Goal: Task Accomplishment & Management: Manage account settings

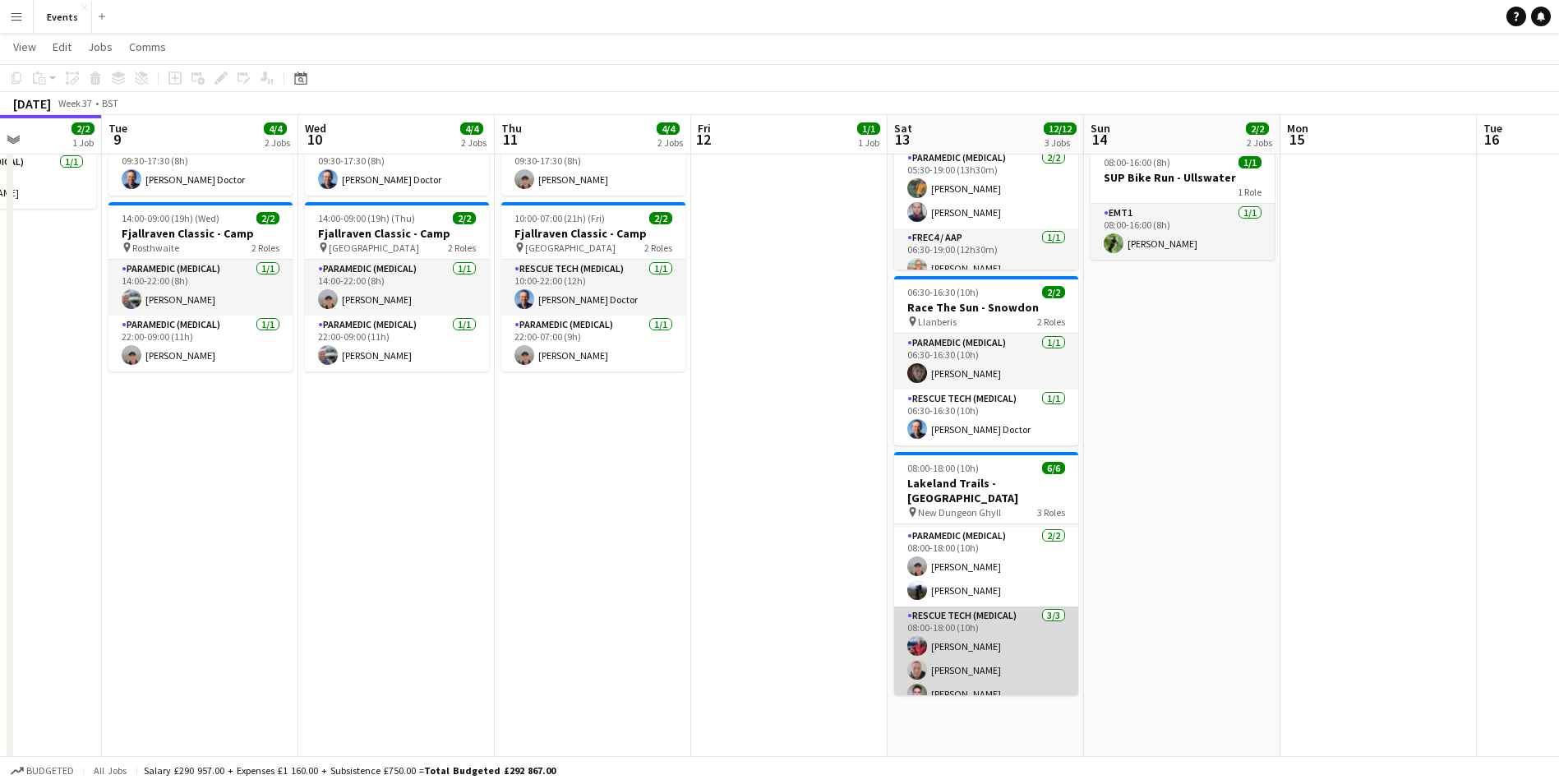
scroll to position [0, 487]
drag, startPoint x: 1063, startPoint y: 620, endPoint x: 1064, endPoint y: 638, distance: 18.0
click at [1064, 638] on app-card-role "Rescue Tech (Medical) [DATE] 08:00-18:00 (10h) [PERSON_NAME] [PERSON_NAME] [PER…" at bounding box center [986, 658] width 184 height 103
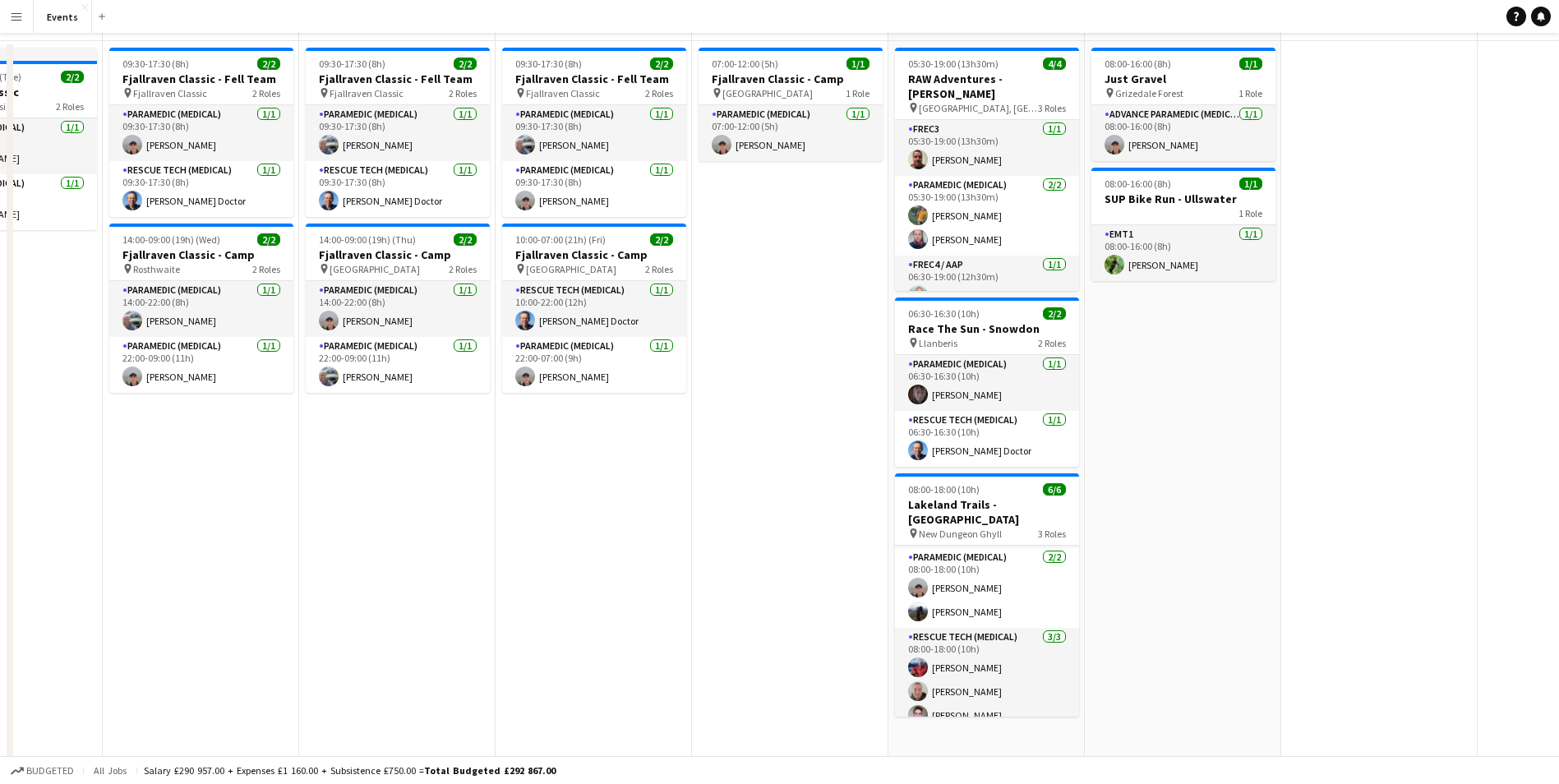
scroll to position [0, 0]
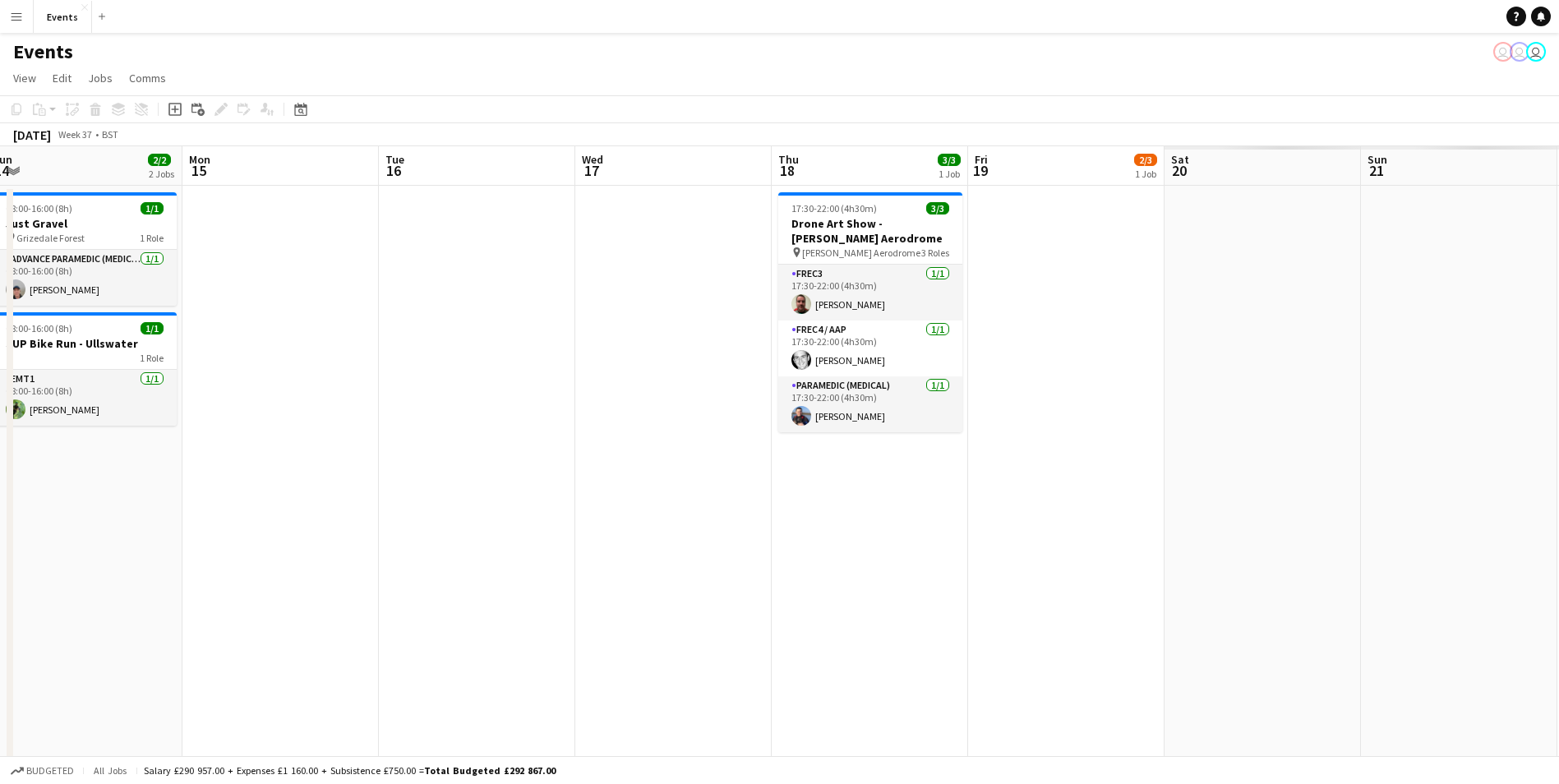
drag, startPoint x: 582, startPoint y: 678, endPoint x: 504, endPoint y: 657, distance: 80.8
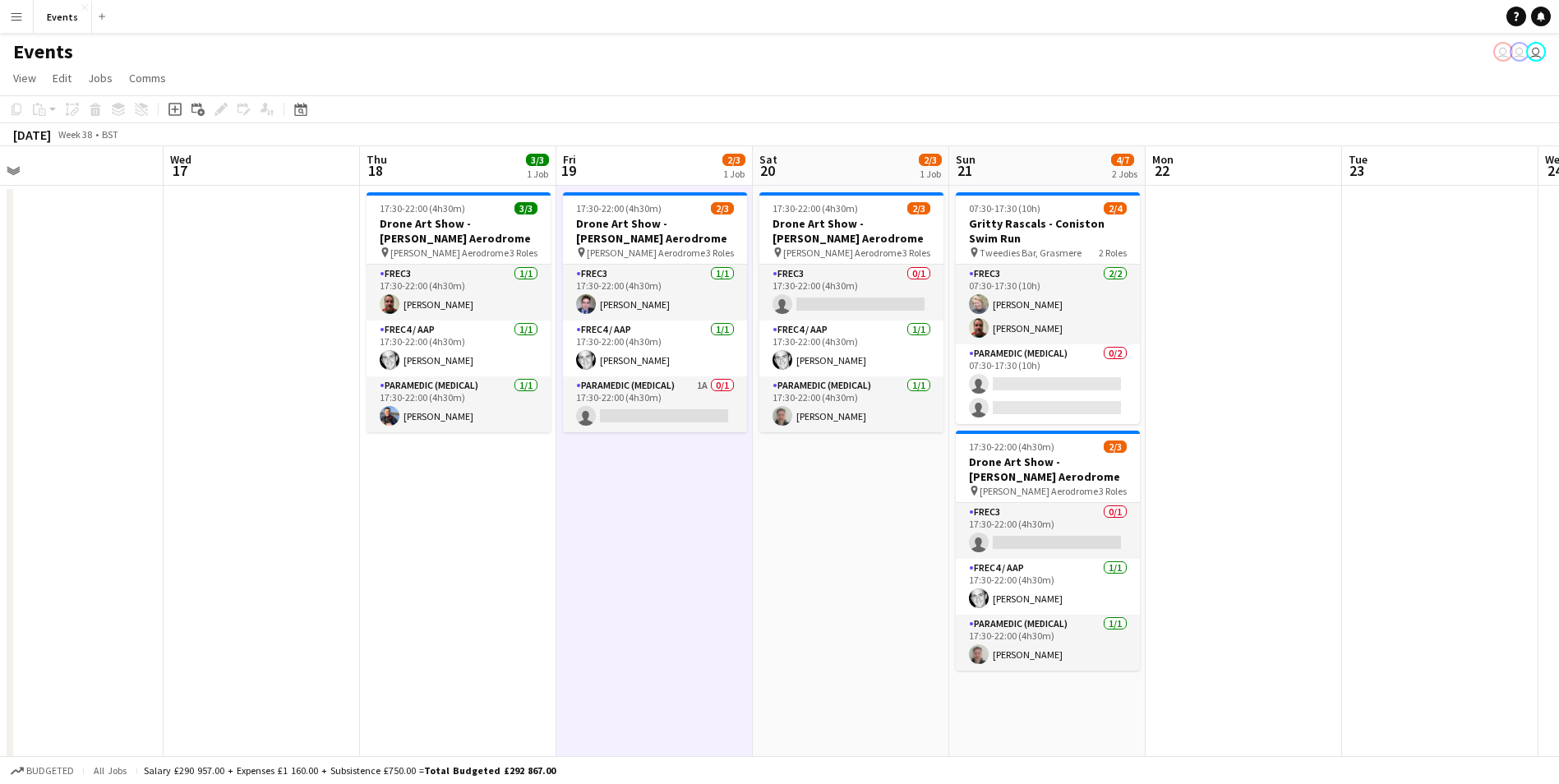
scroll to position [0, 650]
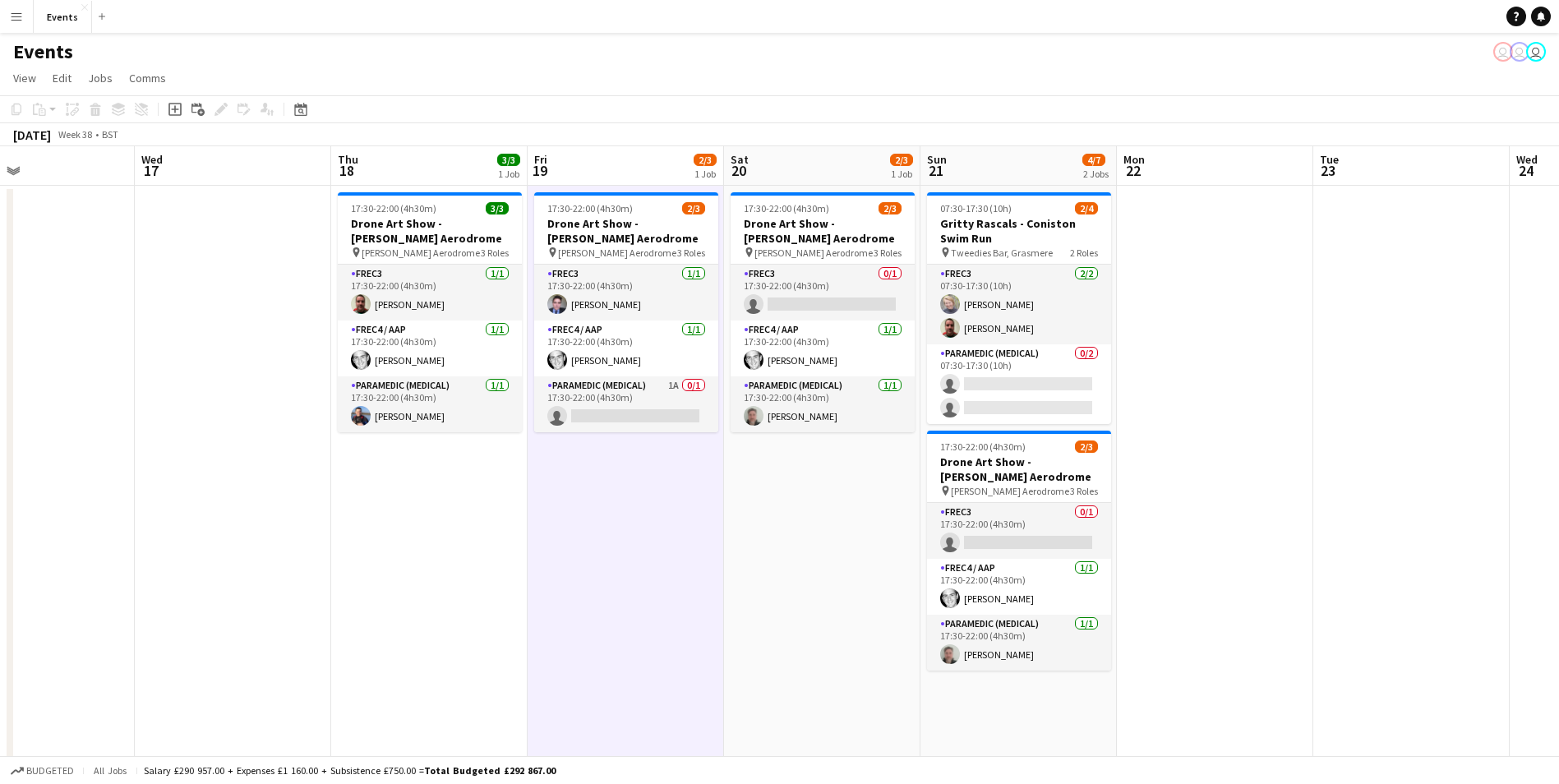
drag, startPoint x: 1144, startPoint y: 643, endPoint x: 702, endPoint y: 624, distance: 442.4
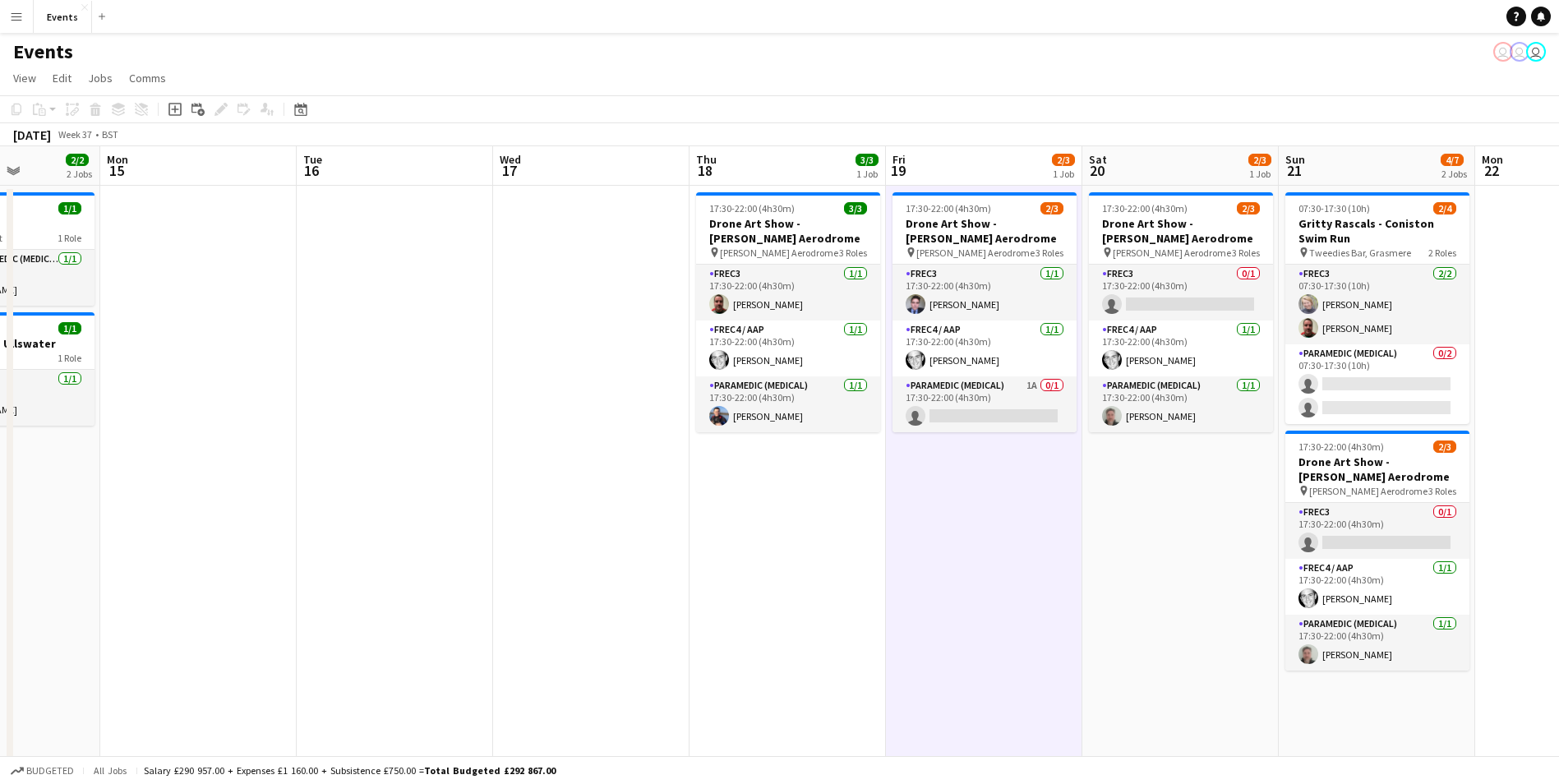
drag, startPoint x: 450, startPoint y: 653, endPoint x: 977, endPoint y: 609, distance: 528.8
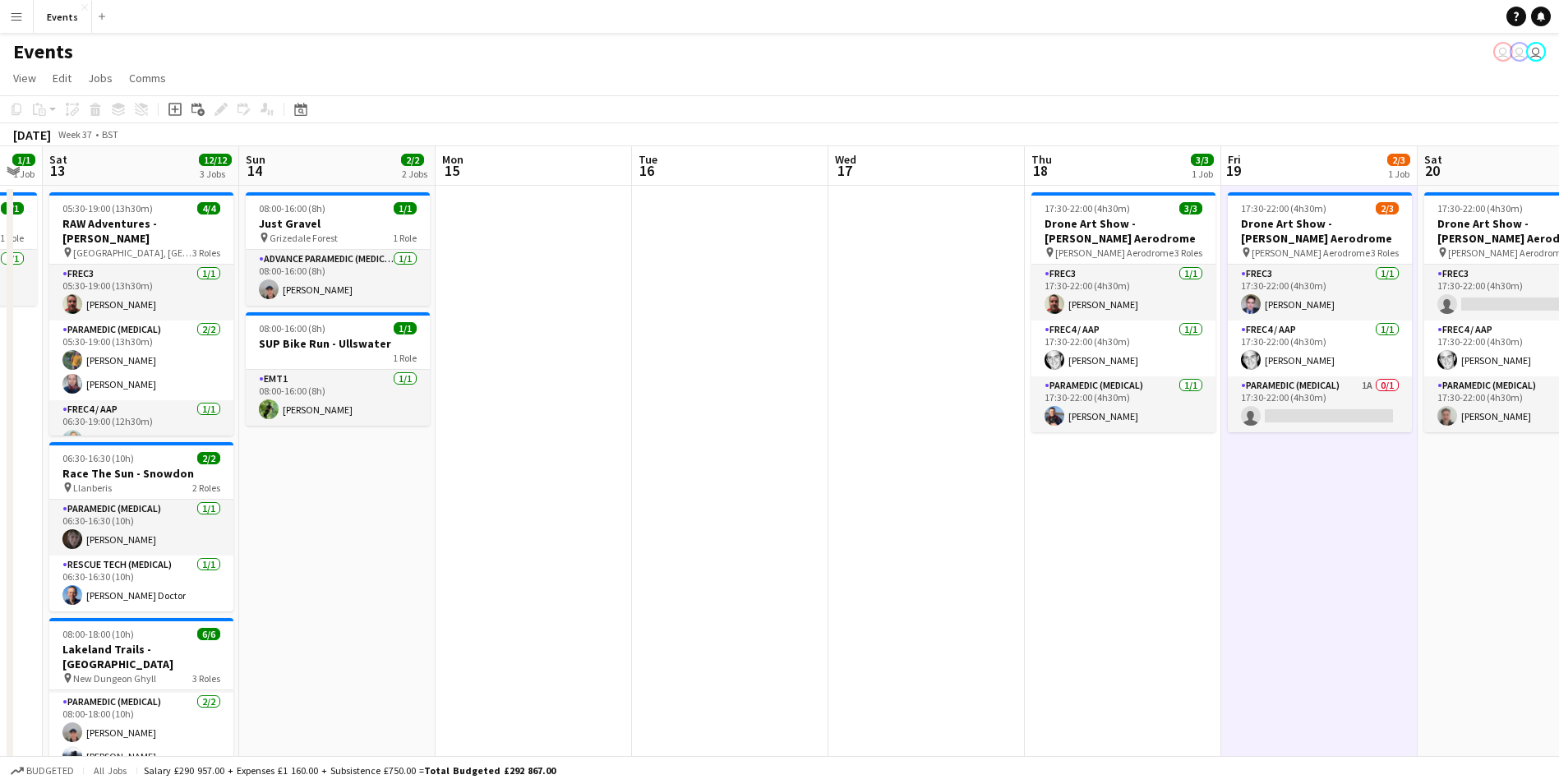
drag, startPoint x: 594, startPoint y: 609, endPoint x: 802, endPoint y: 598, distance: 208.3
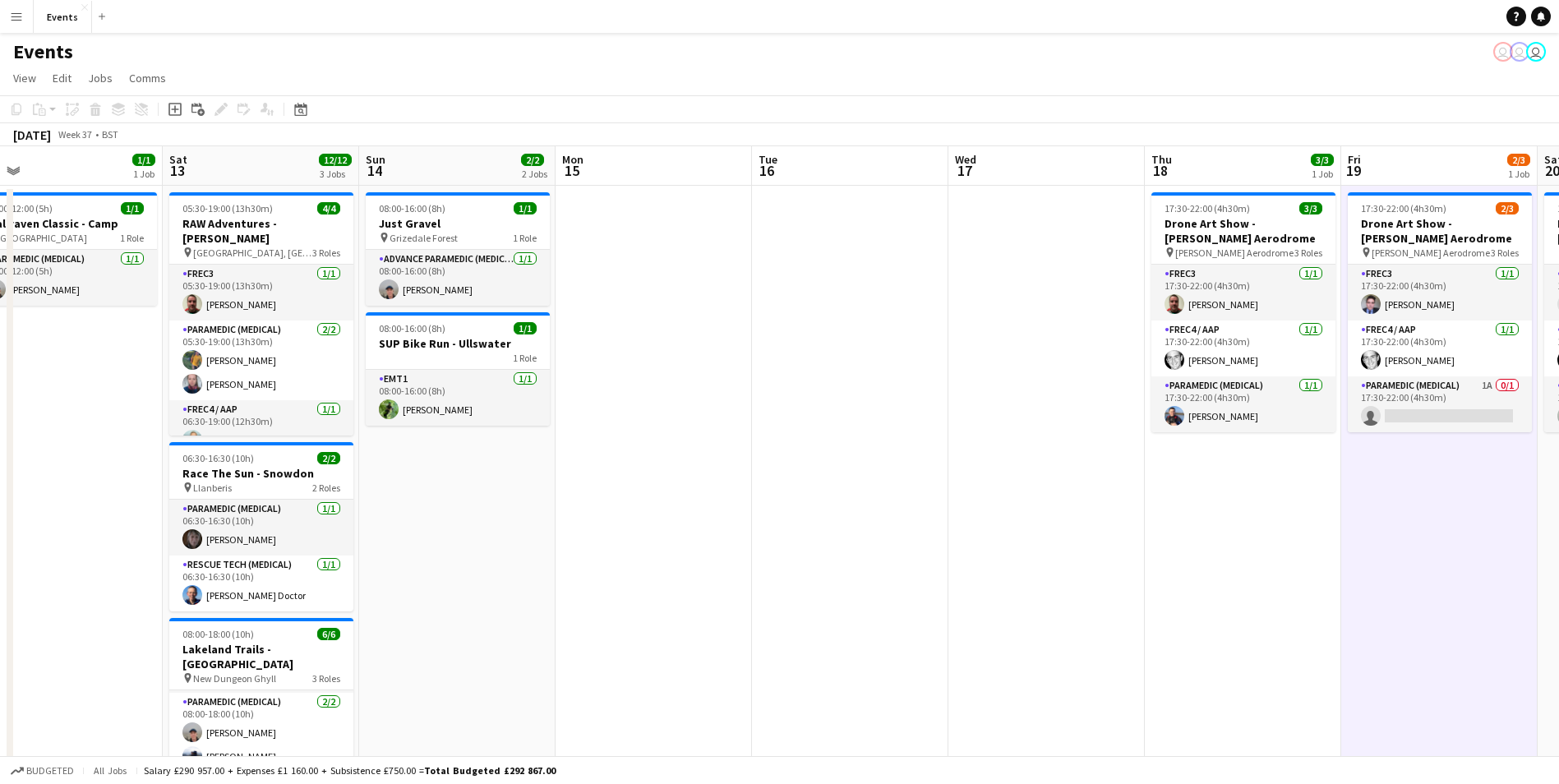
drag, startPoint x: 592, startPoint y: 646, endPoint x: 1030, endPoint y: 583, distance: 442.5
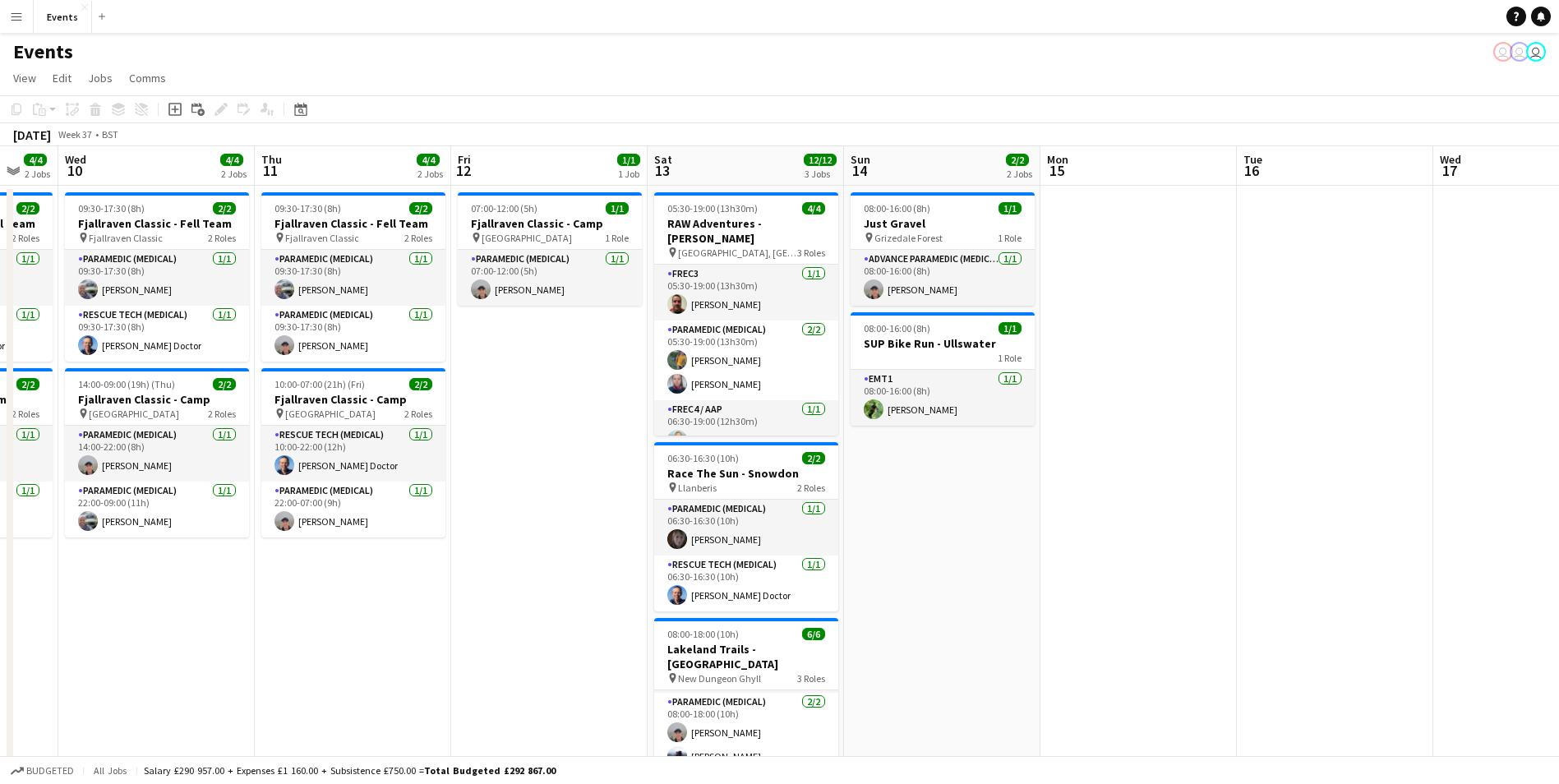
drag, startPoint x: 932, startPoint y: 588, endPoint x: 1064, endPoint y: 564, distance: 134.2
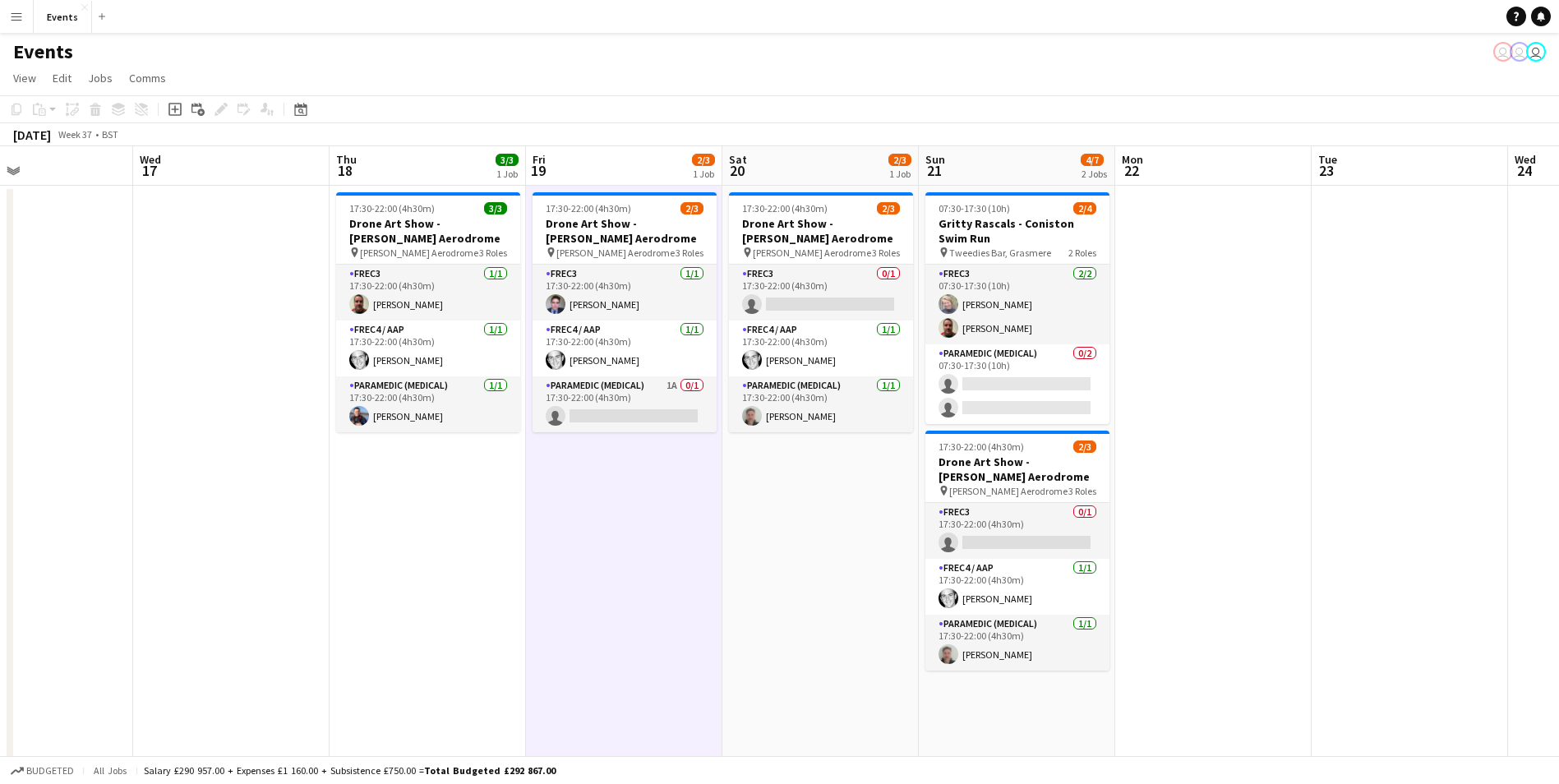
scroll to position [0, 487]
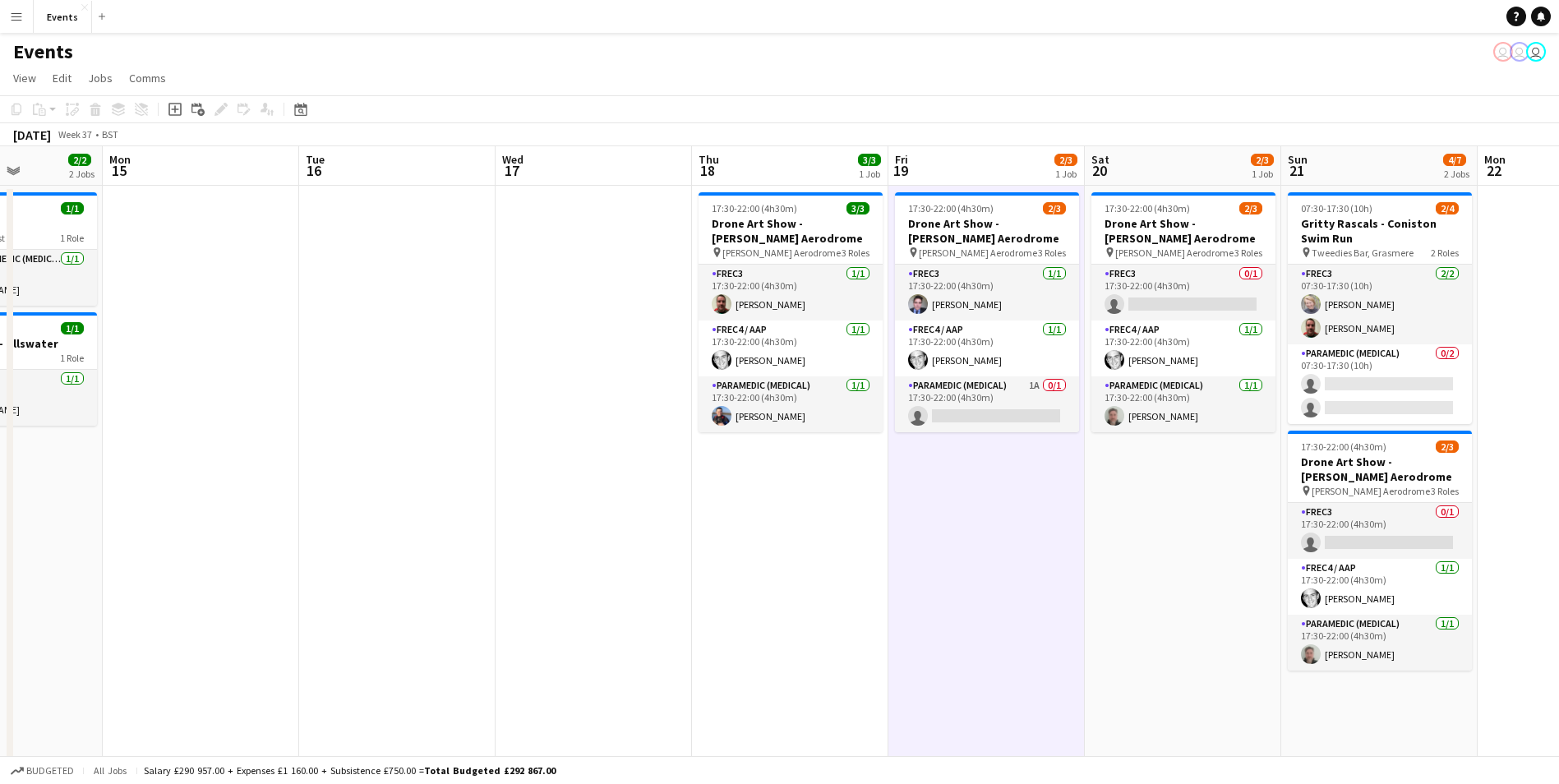
drag, startPoint x: 1232, startPoint y: 570, endPoint x: 253, endPoint y: 518, distance: 980.4
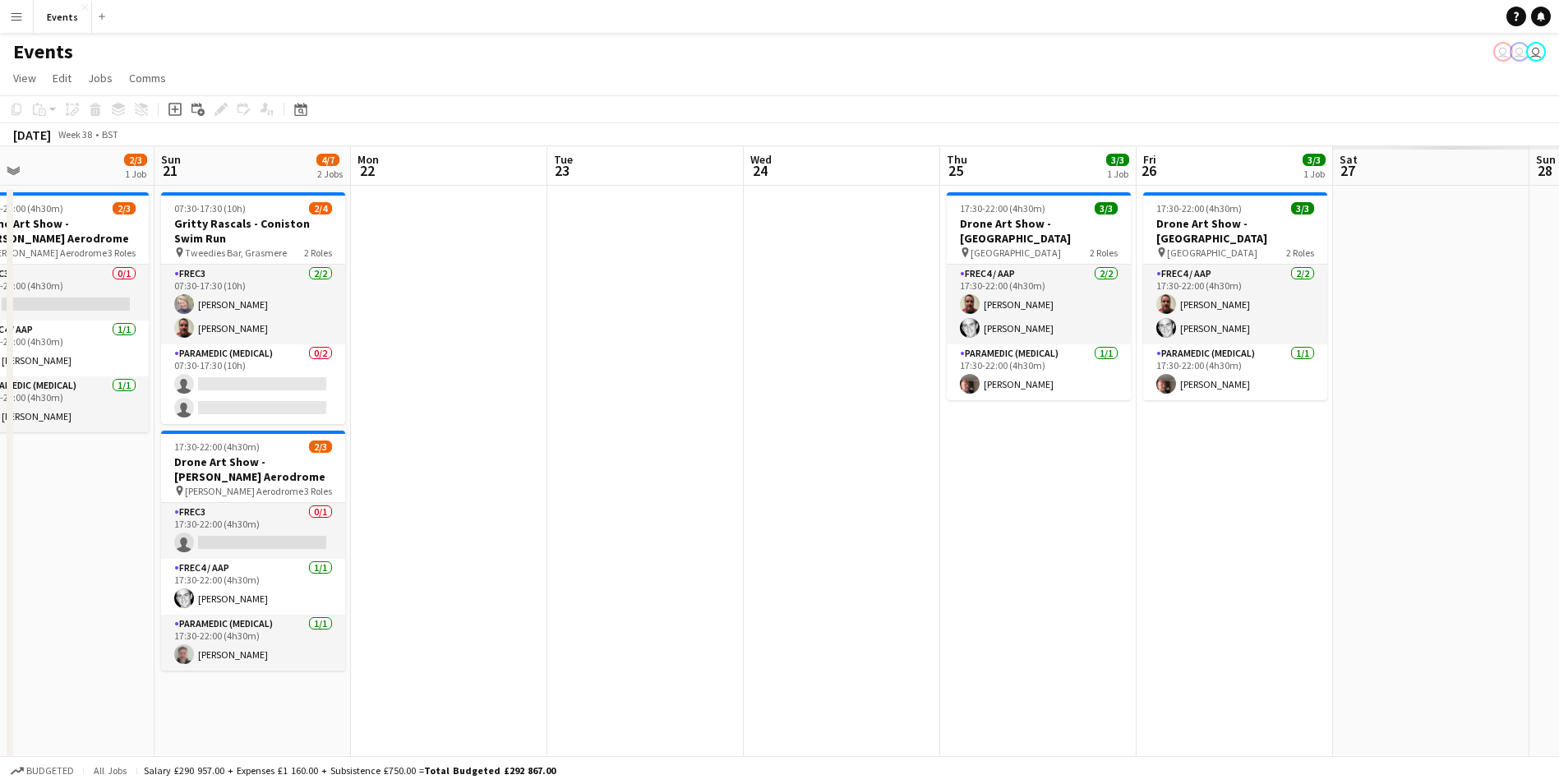
drag, startPoint x: 335, startPoint y: 544, endPoint x: 91, endPoint y: 510, distance: 246.4
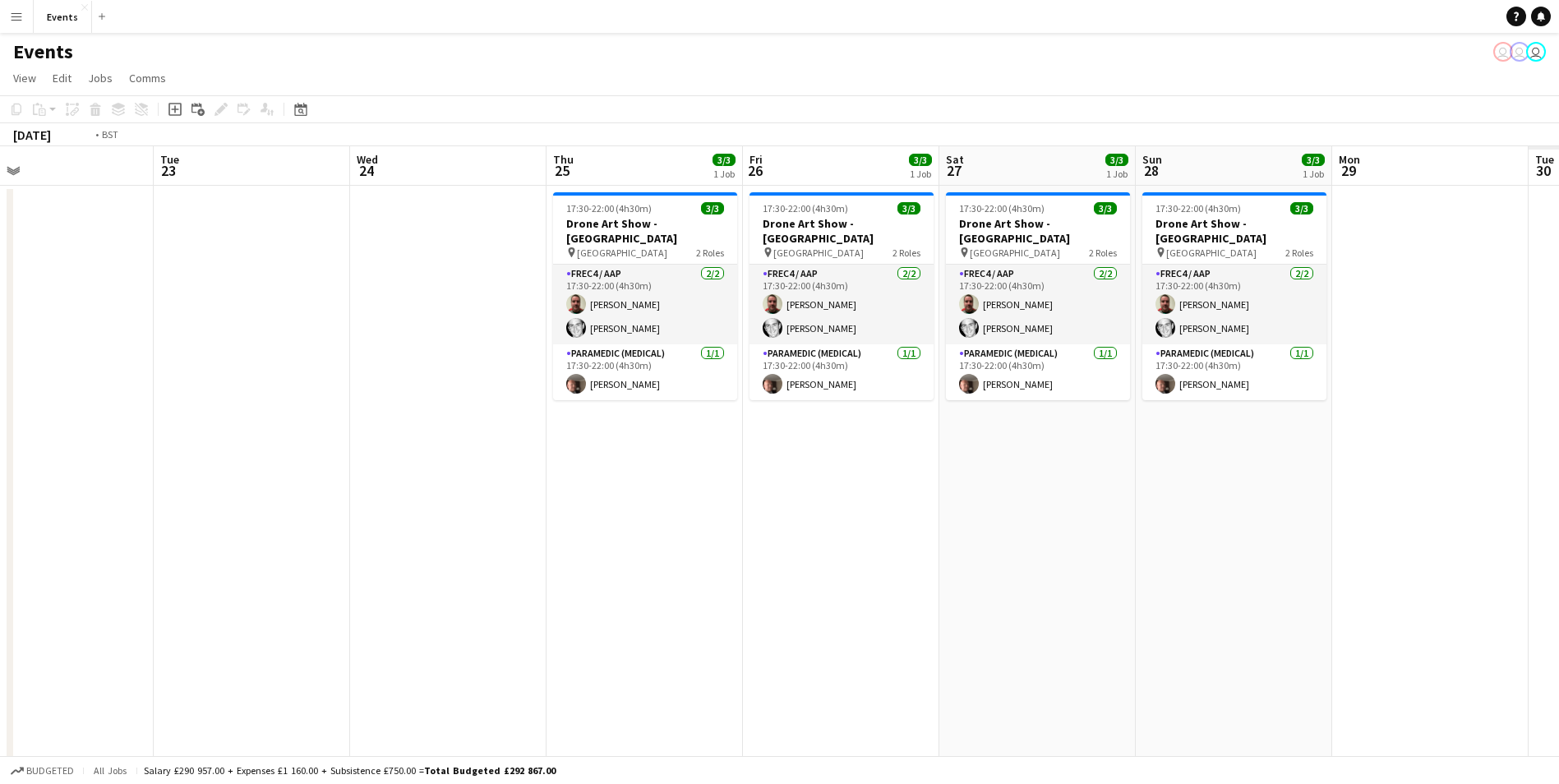
drag, startPoint x: 1211, startPoint y: 666, endPoint x: -3, endPoint y: 517, distance: 1223.1
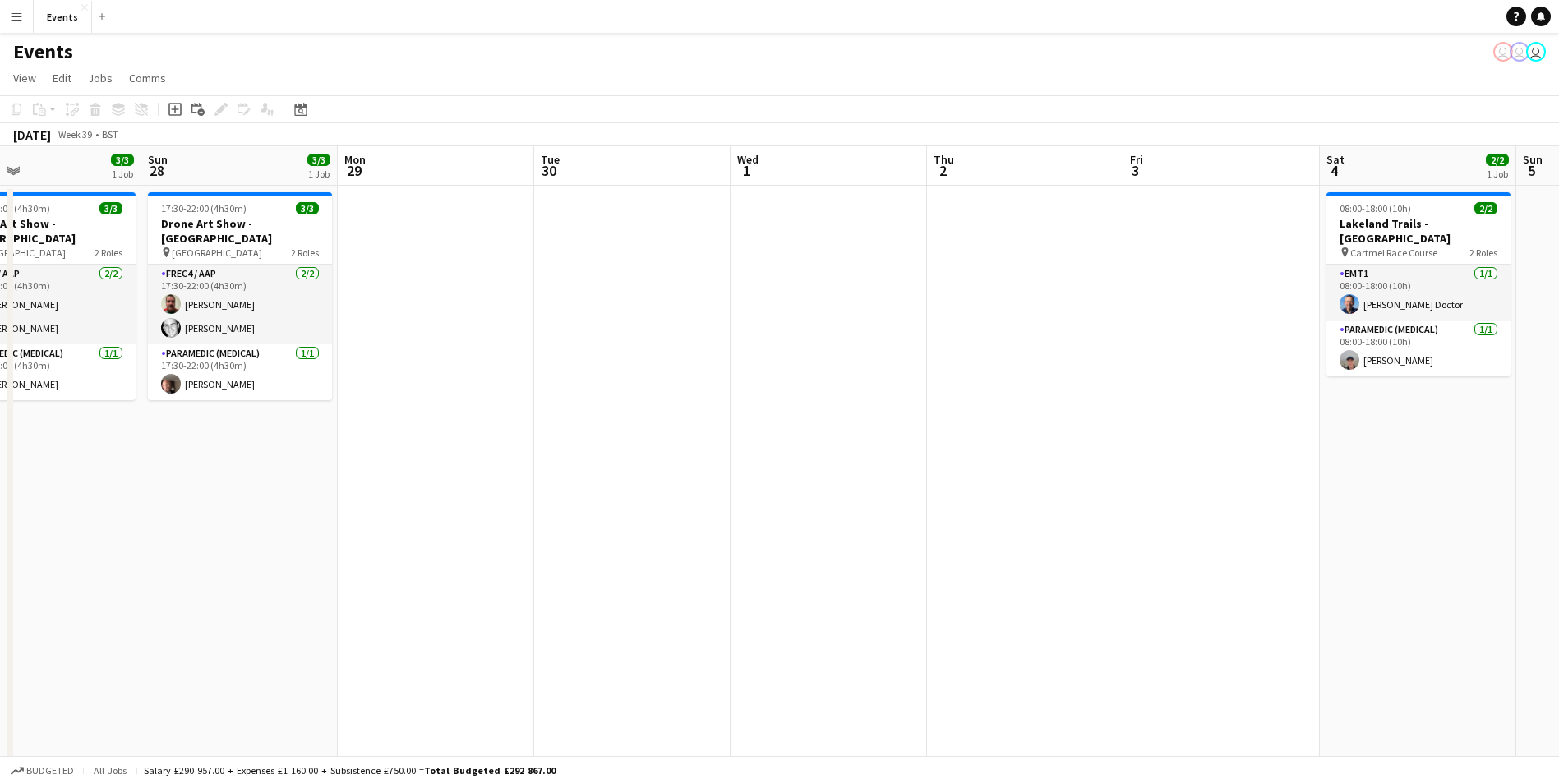
scroll to position [0, 477]
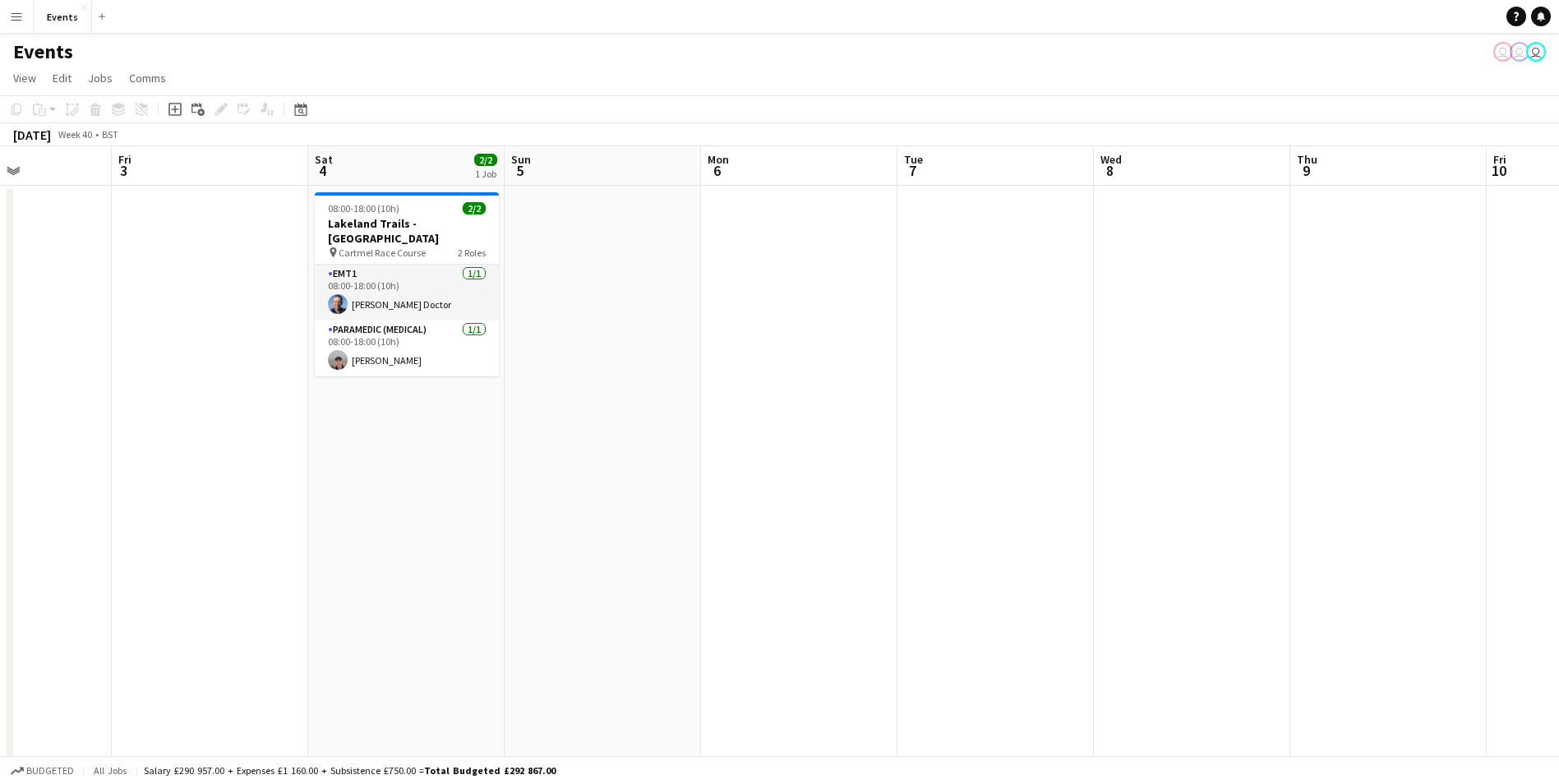
drag, startPoint x: 1373, startPoint y: 730, endPoint x: 255, endPoint y: 563, distance: 1130.4
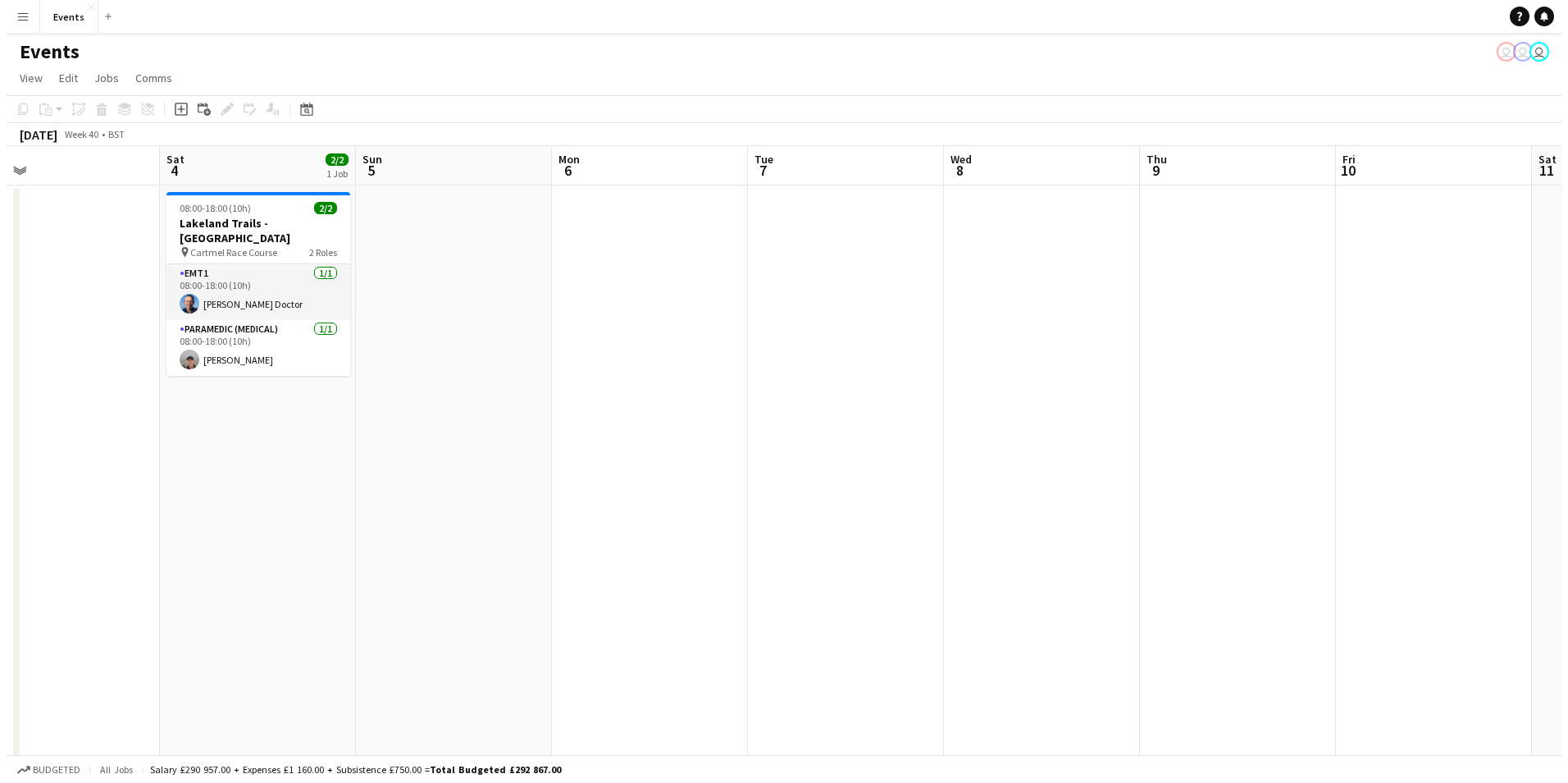
scroll to position [0, 434]
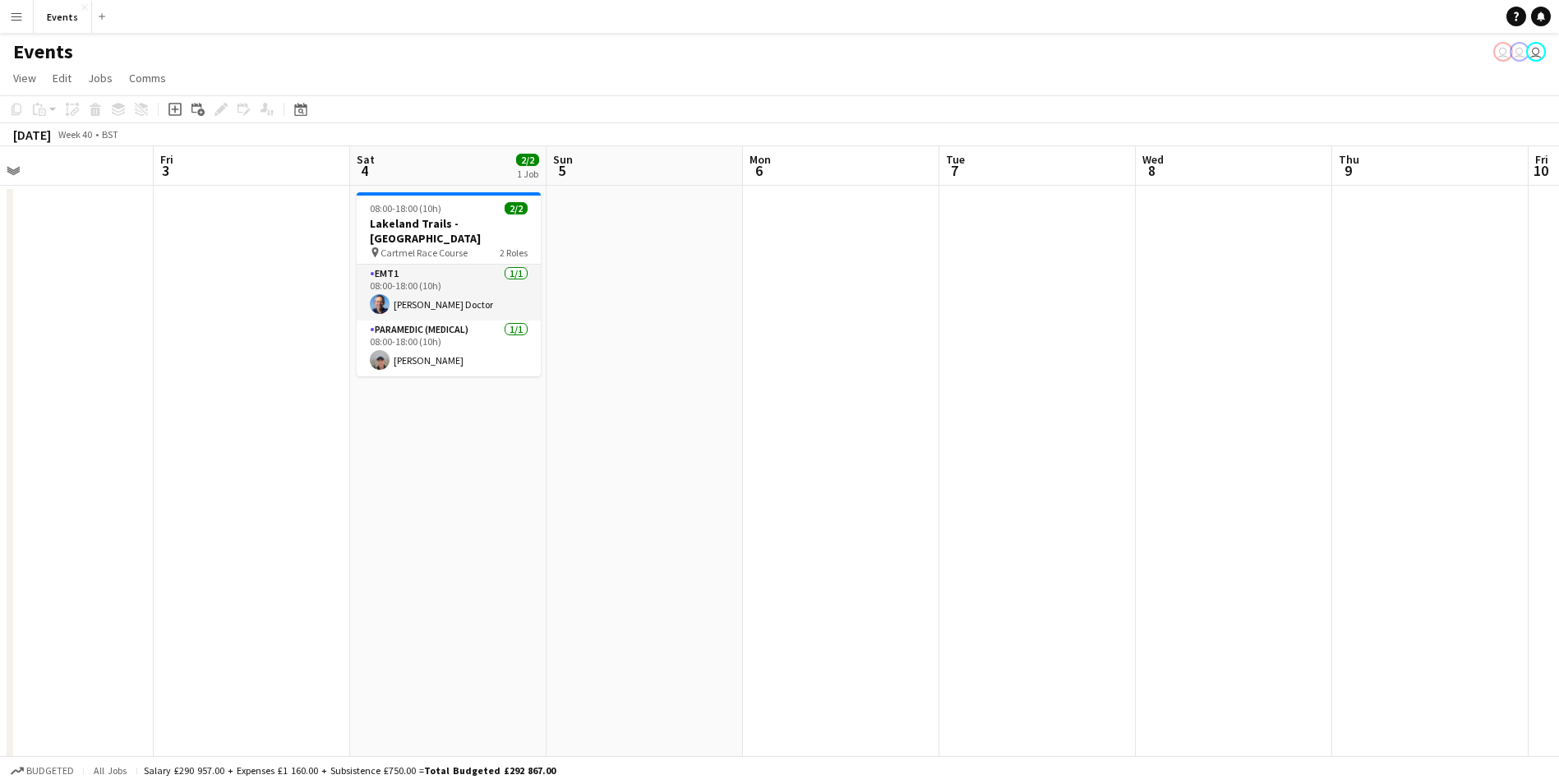
drag, startPoint x: 1064, startPoint y: 695, endPoint x: 1130, endPoint y: 673, distance: 69.6
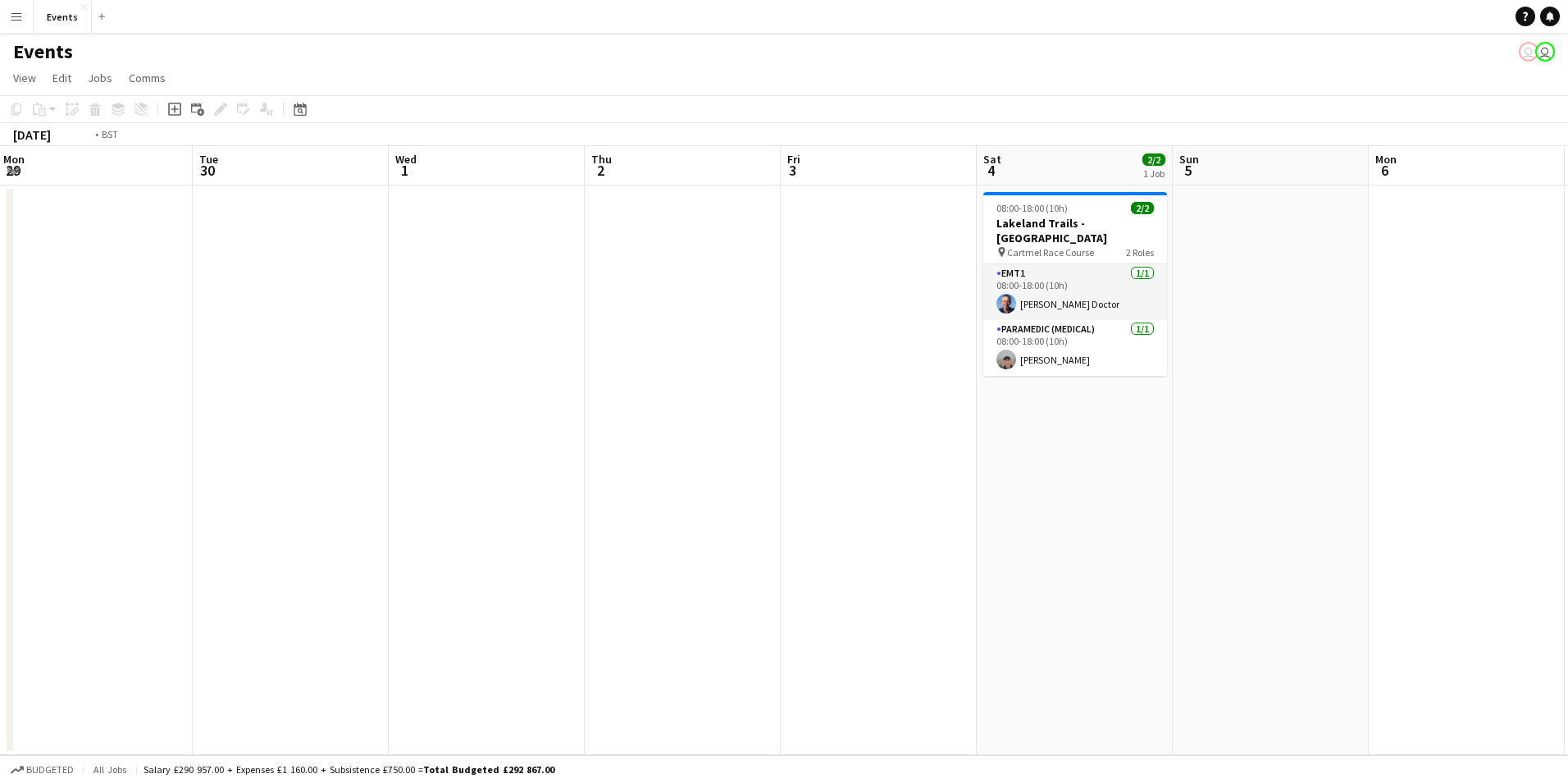
drag, startPoint x: 227, startPoint y: 485, endPoint x: 1409, endPoint y: 558, distance: 1184.3
click at [1413, 556] on app-calendar-viewport "Sat 27 Sun 28 Mon 29 Tue 30 Wed 1 Thu 2 Fri 3 Sat 4 2/2 1 Job Sun 5 Mon 6 Tue 7…" at bounding box center [784, 450] width 1568 height 608
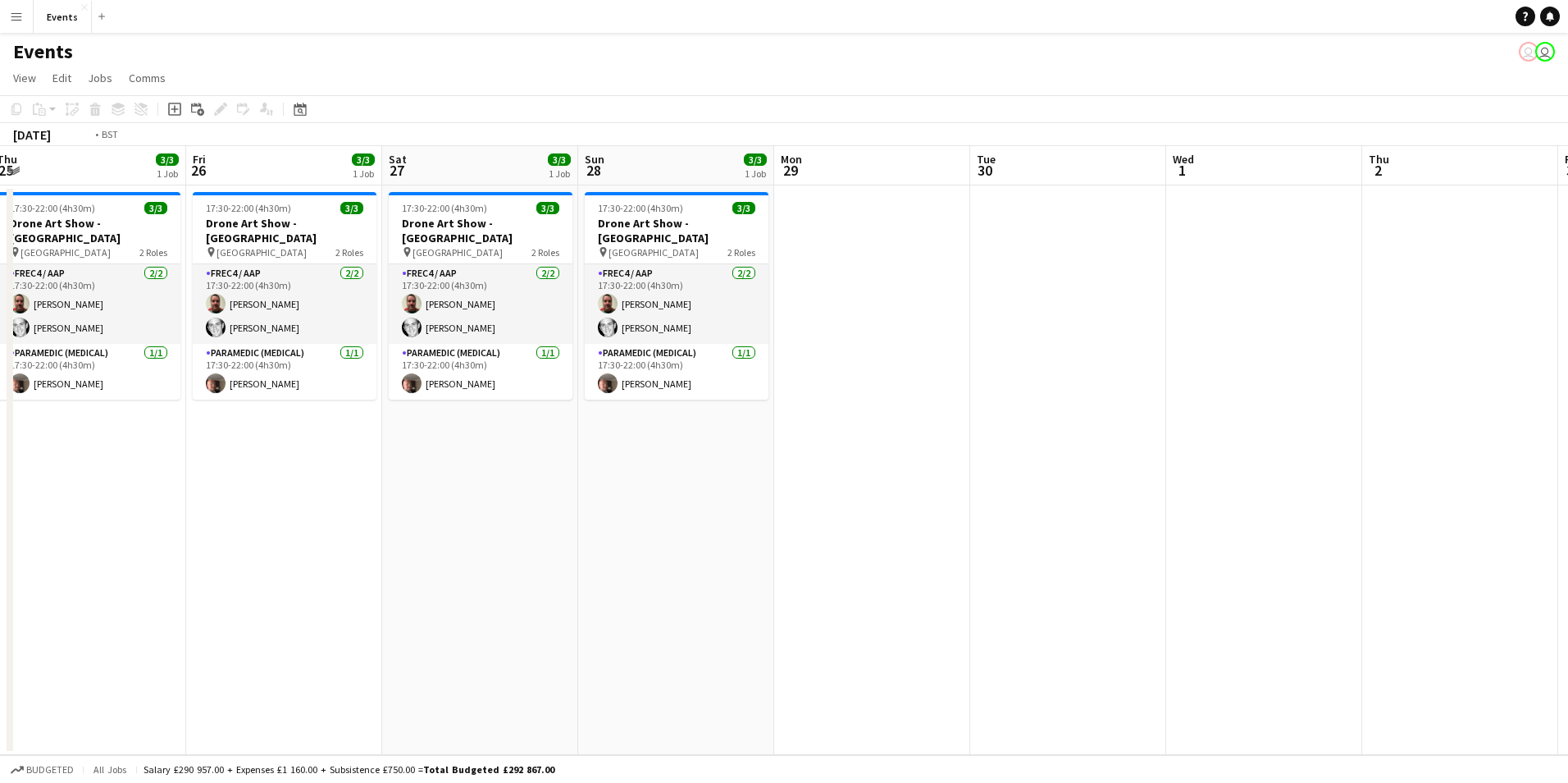
drag, startPoint x: 681, startPoint y: 577, endPoint x: 1542, endPoint y: 688, distance: 868.1
click at [1542, 688] on app-calendar-viewport "Tue 23 Wed 24 Thu 25 3/3 1 Job Fri 26 3/3 1 Job Sat 27 3/3 1 Job Sun 28 3/3 1 J…" at bounding box center [784, 450] width 1568 height 608
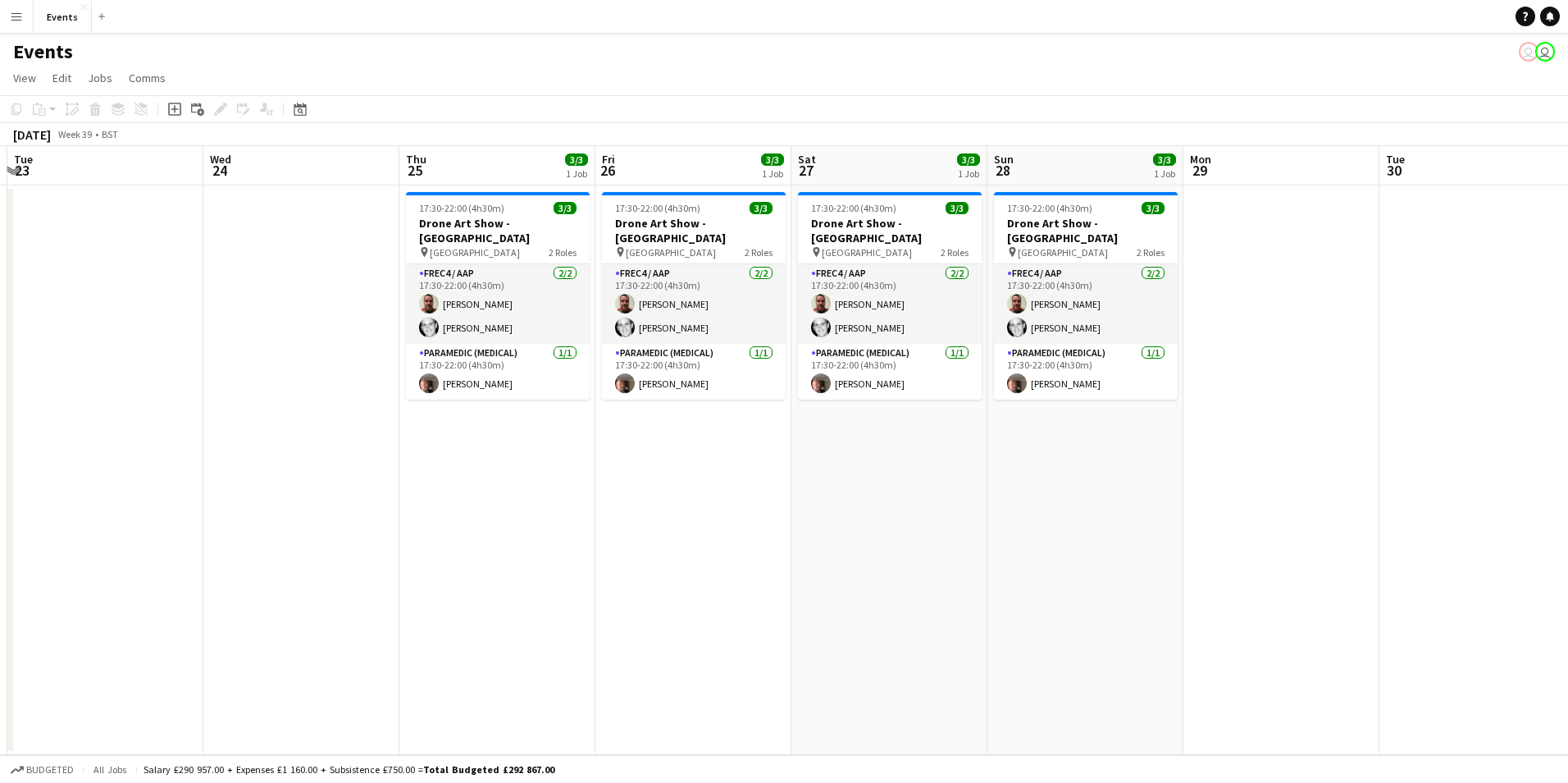
drag, startPoint x: 550, startPoint y: 563, endPoint x: -3, endPoint y: 564, distance: 553.0
click at [0, 564] on html "Menu Boards Boards Boards All jobs Status Workforce Workforce My Workforce Recr…" at bounding box center [784, 392] width 1568 height 783
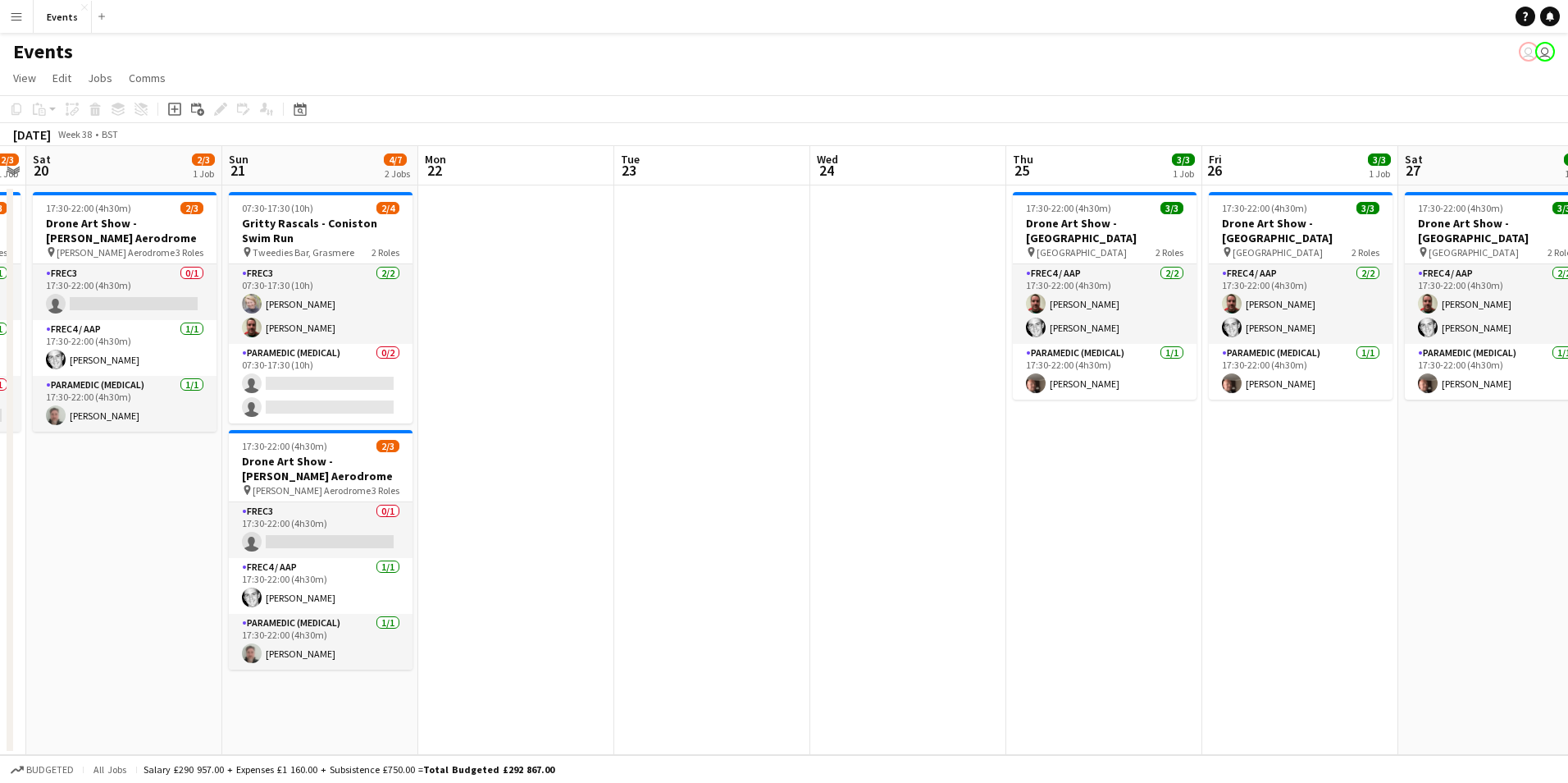
scroll to position [0, 505]
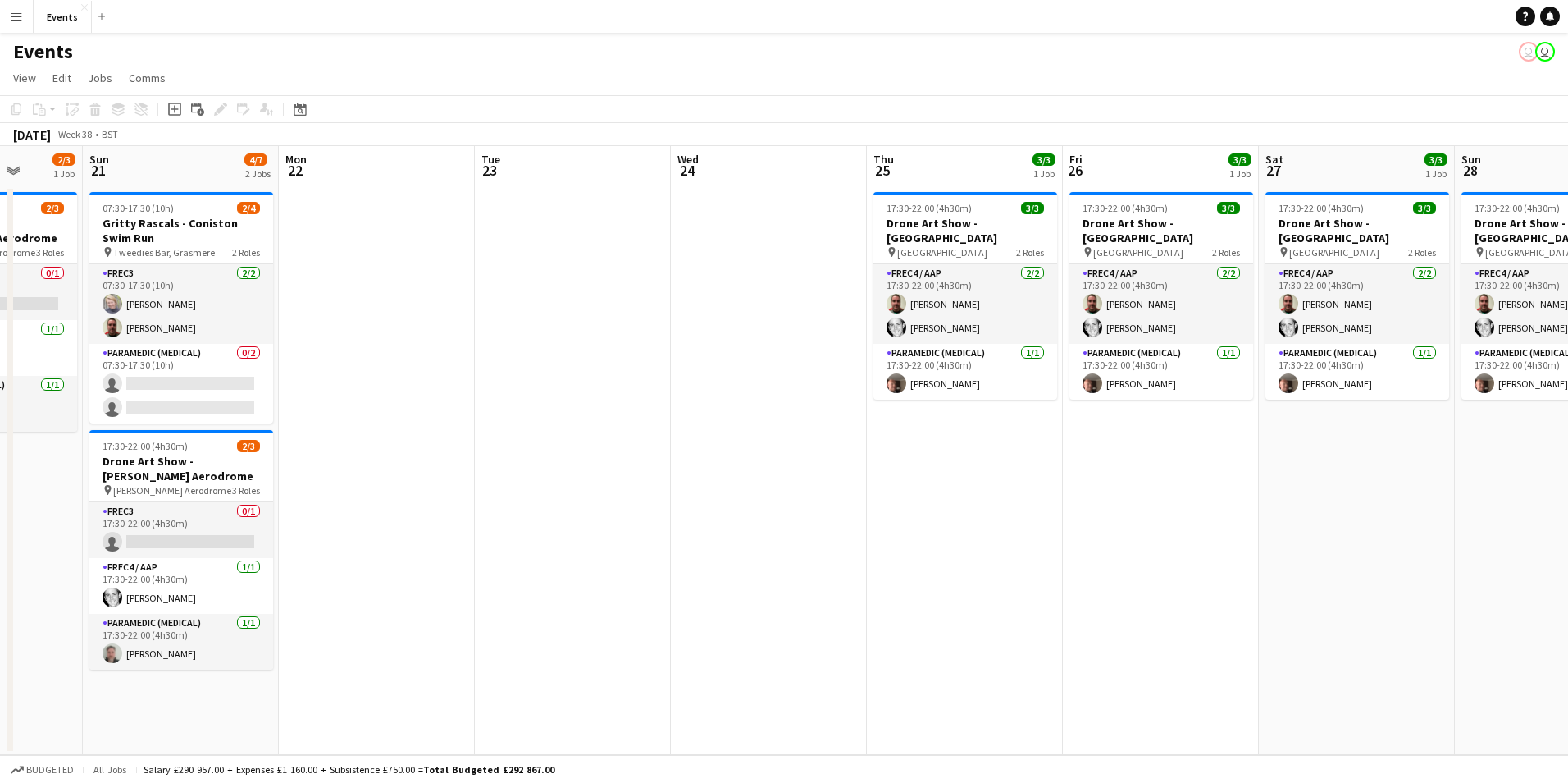
drag, startPoint x: 3, startPoint y: 573, endPoint x: 862, endPoint y: 644, distance: 861.9
click at [862, 644] on app-calendar-viewport "Thu 18 3/3 1 Job Fri 19 2/3 1 Job Sat 20 2/3 1 Job Sun 21 4/7 2 Jobs Mon 22 Tue…" at bounding box center [784, 450] width 1568 height 608
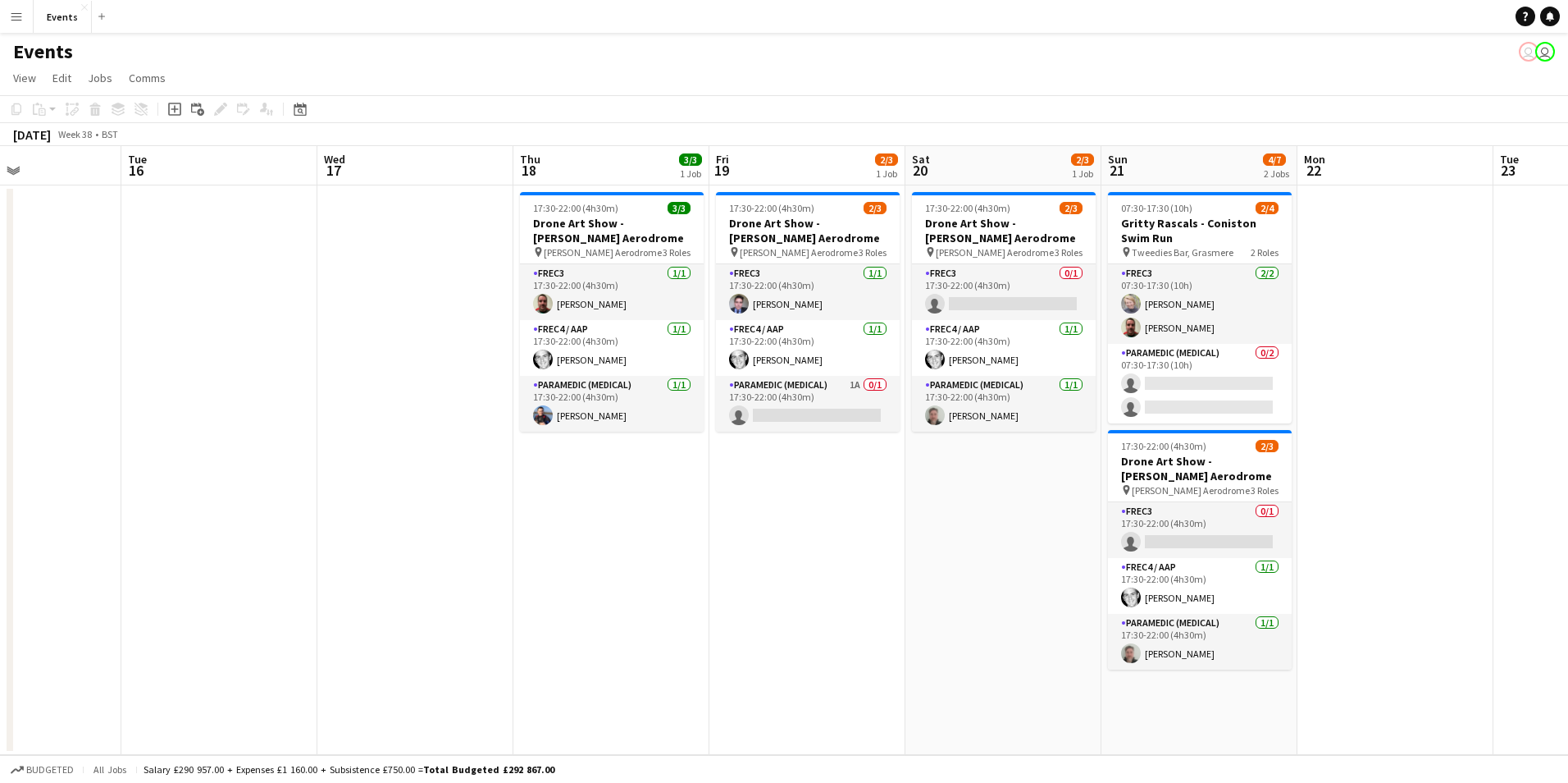
drag, startPoint x: 899, startPoint y: 565, endPoint x: 959, endPoint y: 569, distance: 60.1
click at [959, 569] on app-calendar-viewport "Sat 13 Sun 14 2/2 2 Jobs Mon 15 Tue 16 Wed 17 Thu 18 3/3 1 Job Fri 19 2/3 1 Job…" at bounding box center [784, 450] width 1568 height 608
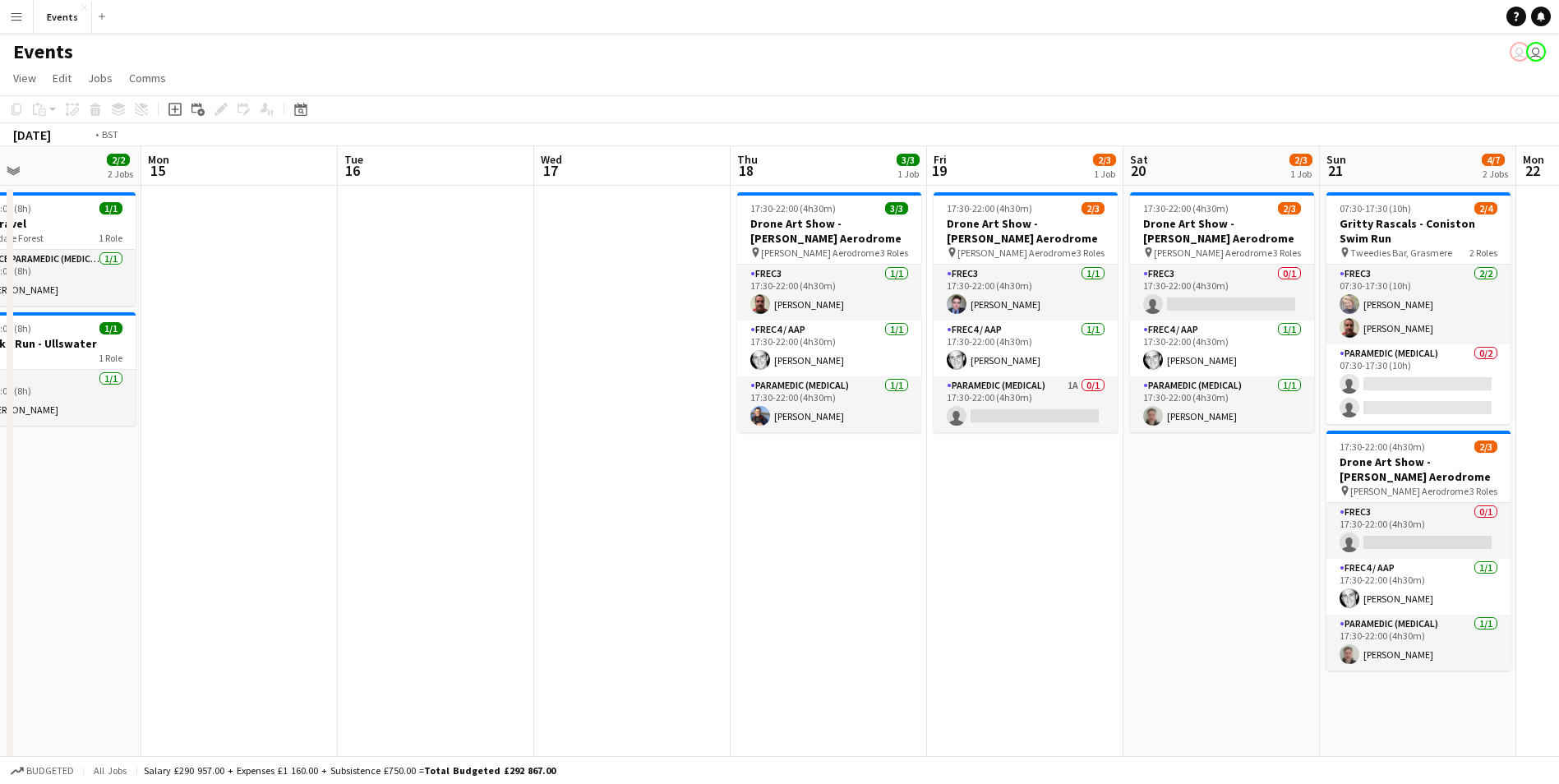
drag, startPoint x: 428, startPoint y: 569, endPoint x: 1195, endPoint y: 590, distance: 767.3
click at [1195, 590] on app-calendar-viewport "Sat 13 12/12 3 Jobs Sun 14 2/2 2 Jobs Mon 15 Tue 16 Wed 17 Thu 18 3/3 1 Job Fri…" at bounding box center [780, 528] width 1559 height 764
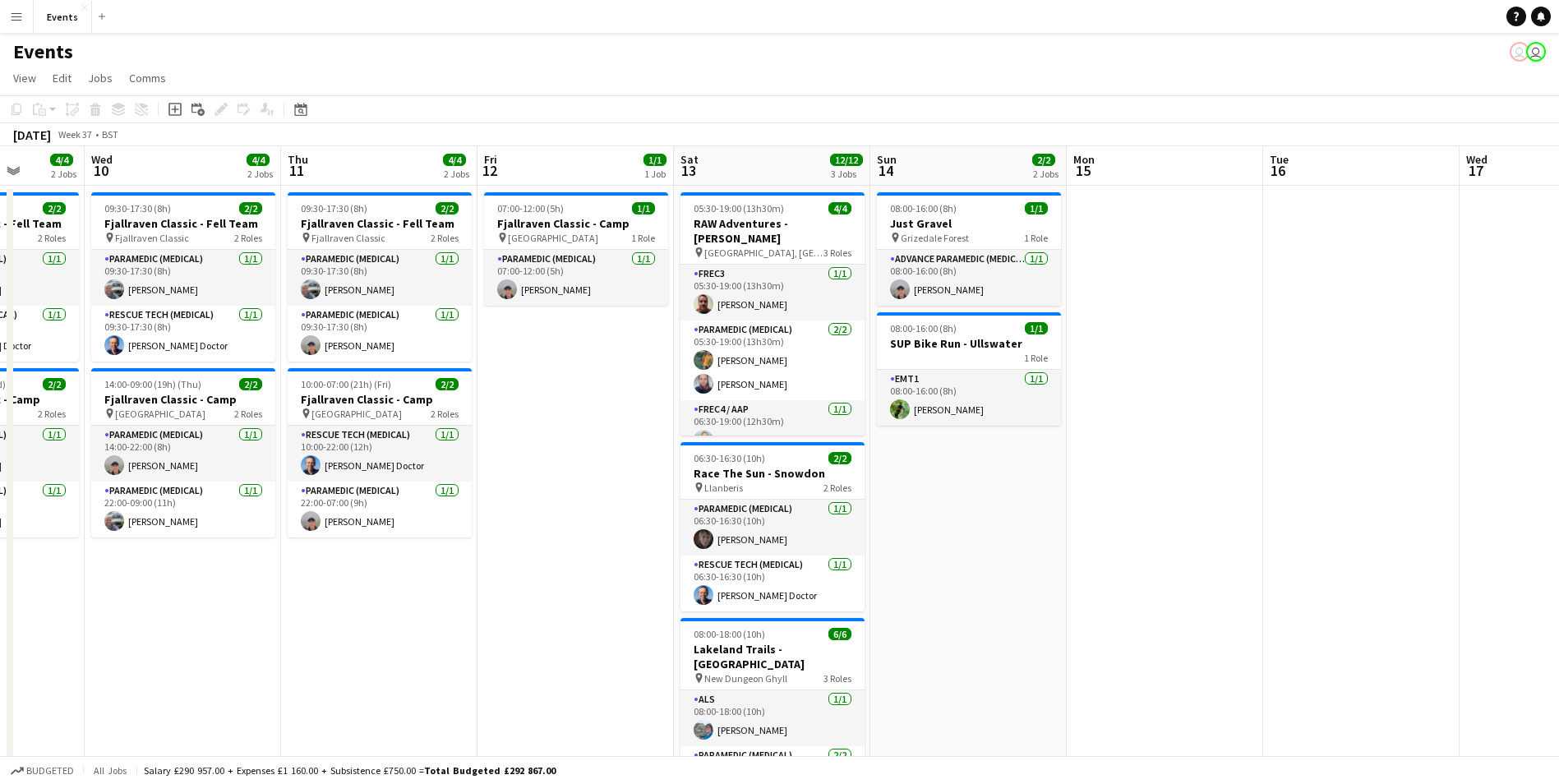
drag, startPoint x: 580, startPoint y: 559, endPoint x: 917, endPoint y: 580, distance: 337.7
click at [917, 580] on app-calendar-viewport "Sun 7 2/2 1 Job Mon 8 2/2 1 Job Tue 9 4/4 2 Jobs Wed 10 4/4 2 Jobs Thu 11 4/4 2…" at bounding box center [780, 528] width 1559 height 764
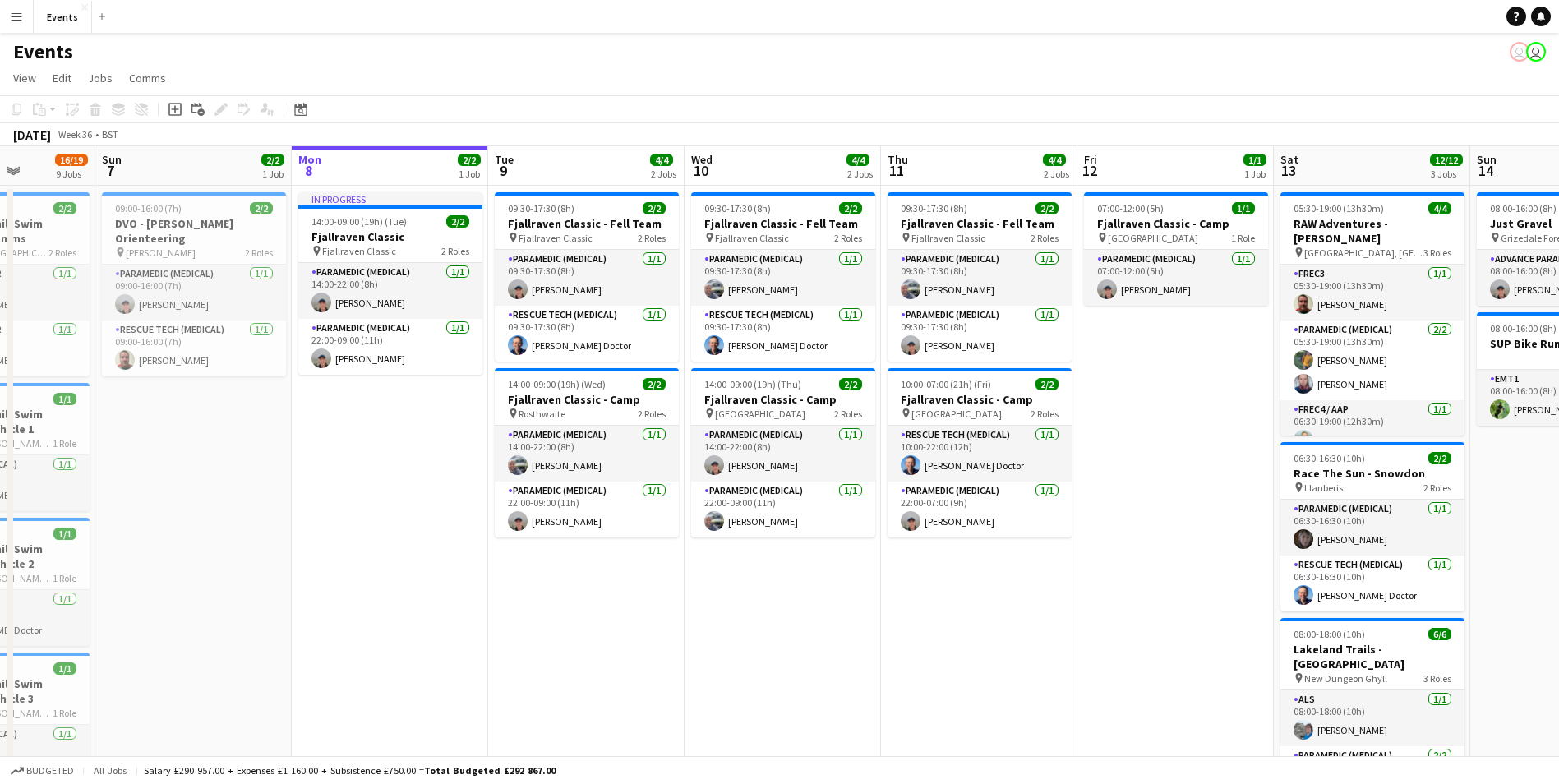
drag, startPoint x: 470, startPoint y: 579, endPoint x: 1058, endPoint y: 594, distance: 588.2
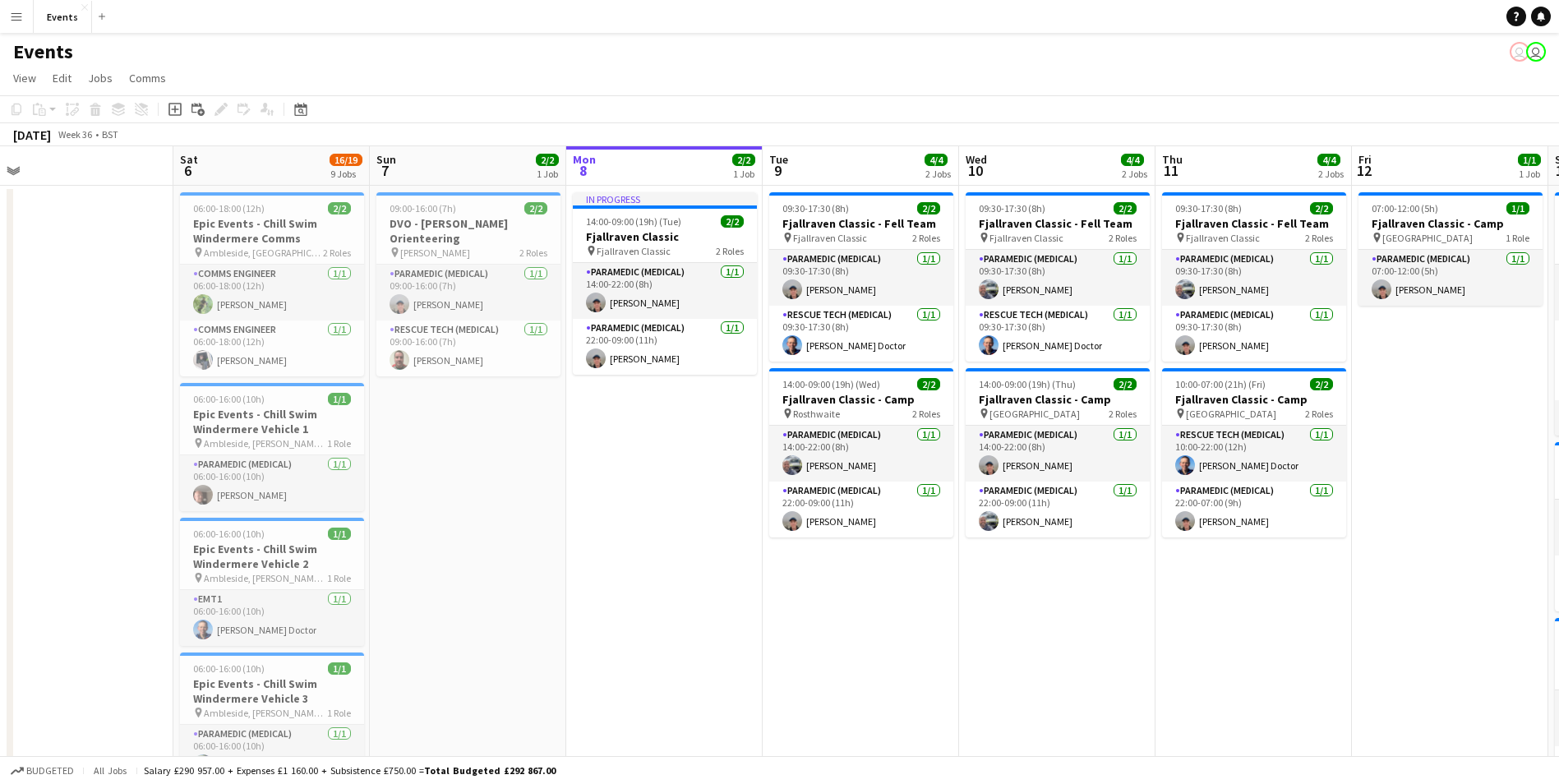
scroll to position [0, 417]
drag, startPoint x: 1154, startPoint y: 651, endPoint x: 1428, endPoint y: 659, distance: 274.1
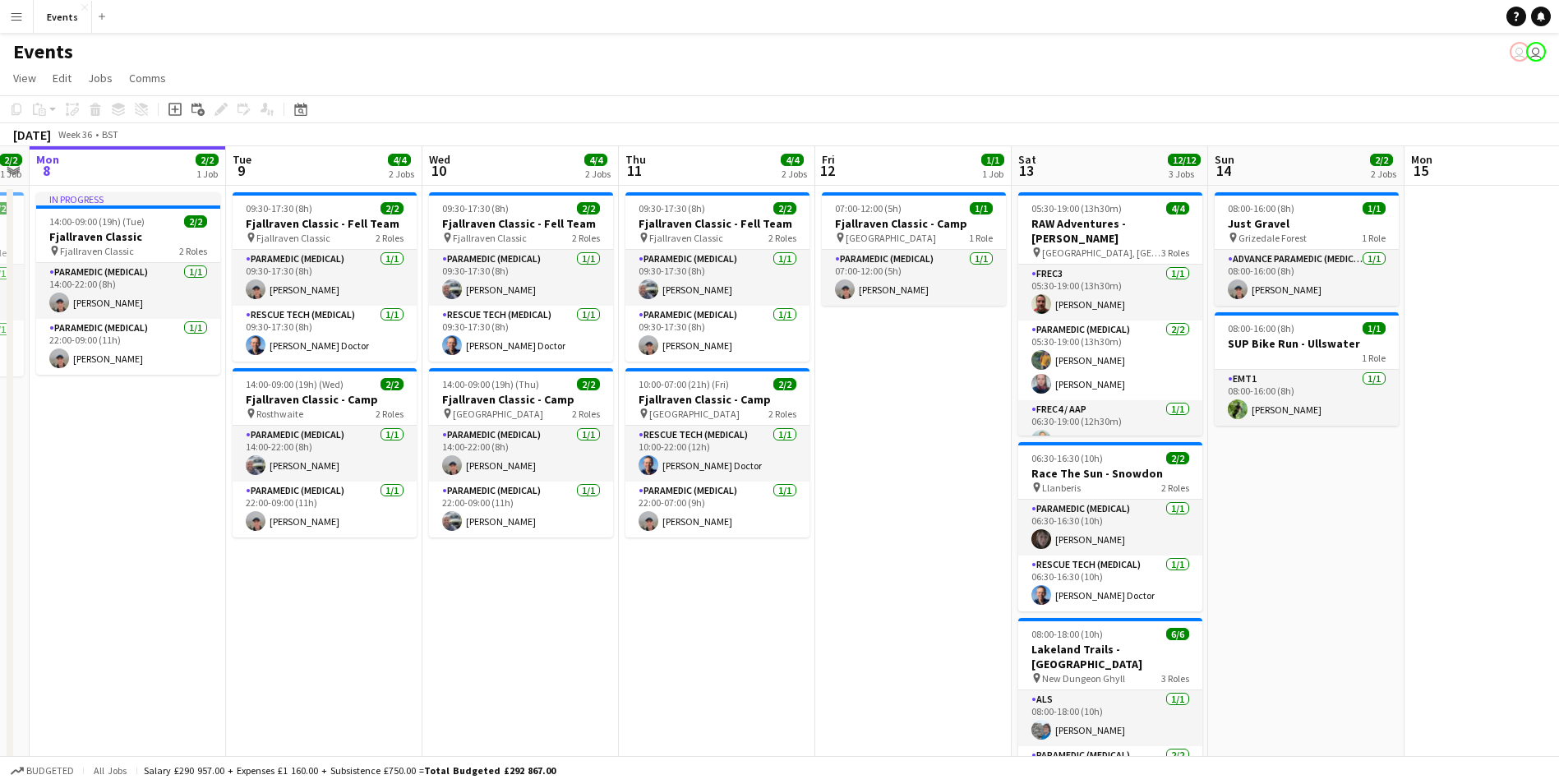
drag, startPoint x: 1428, startPoint y: 659, endPoint x: 892, endPoint y: 685, distance: 536.6
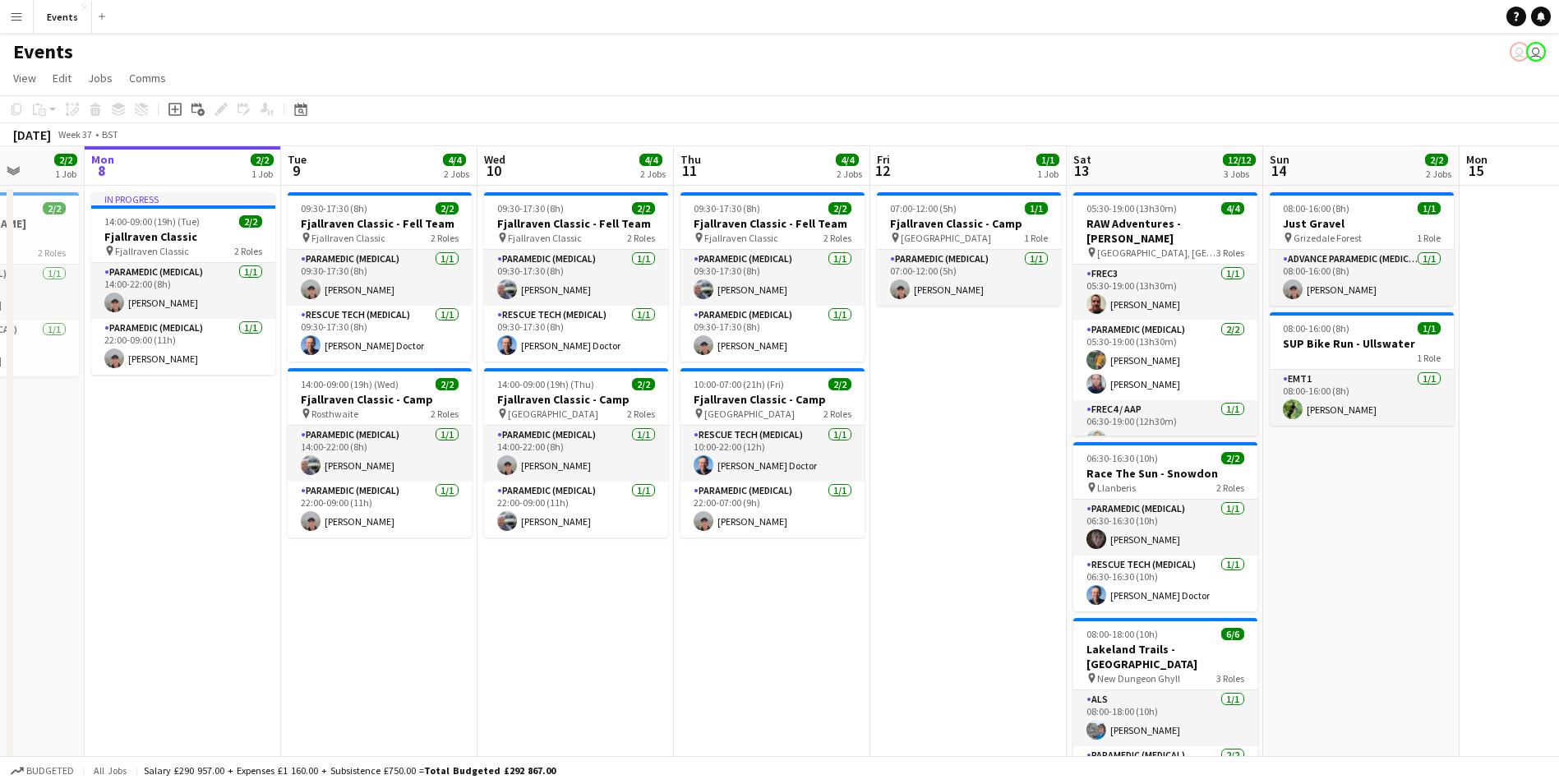
drag, startPoint x: 862, startPoint y: 658, endPoint x: 719, endPoint y: 630, distance: 145.7
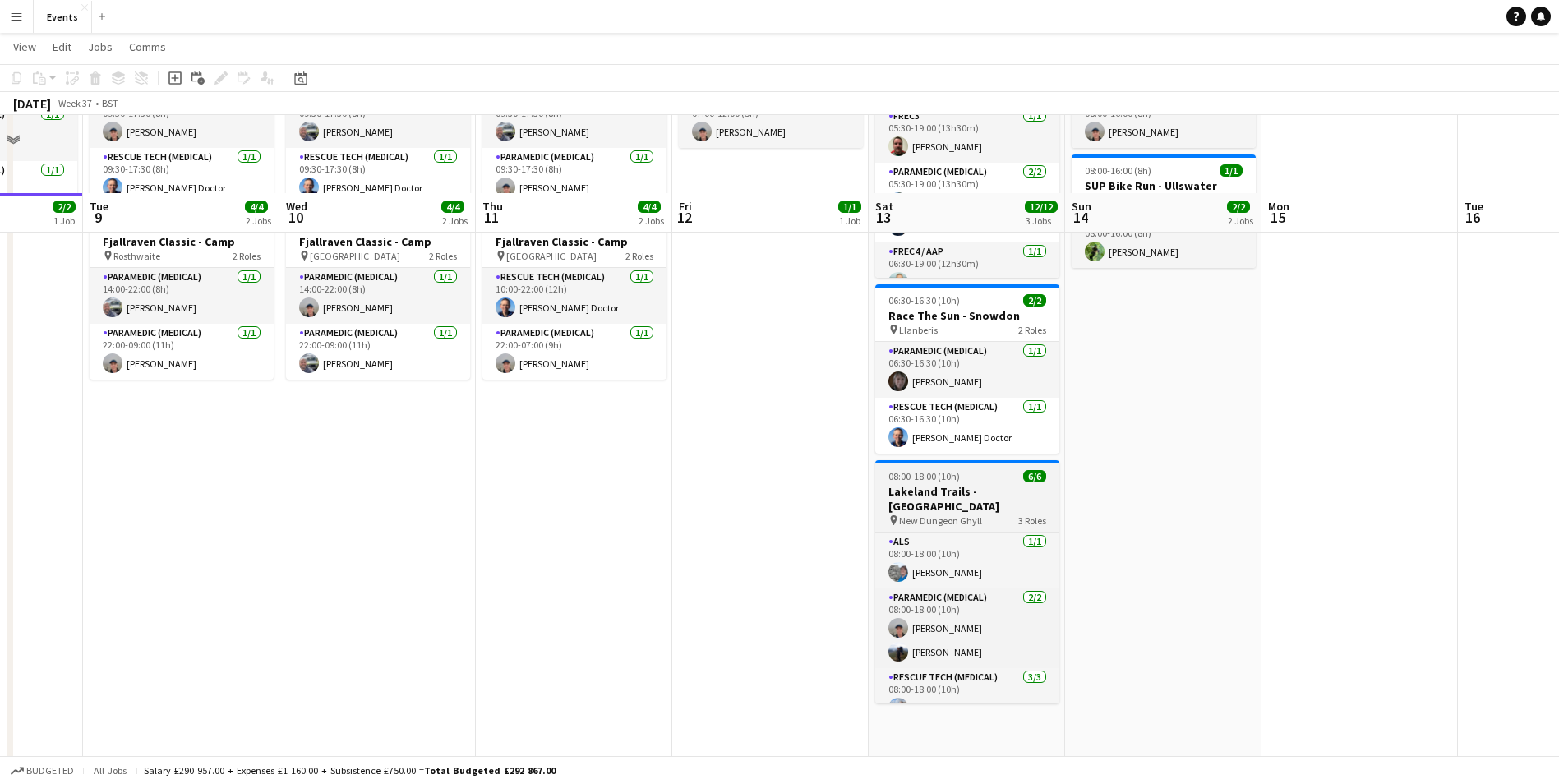
scroll to position [0, 0]
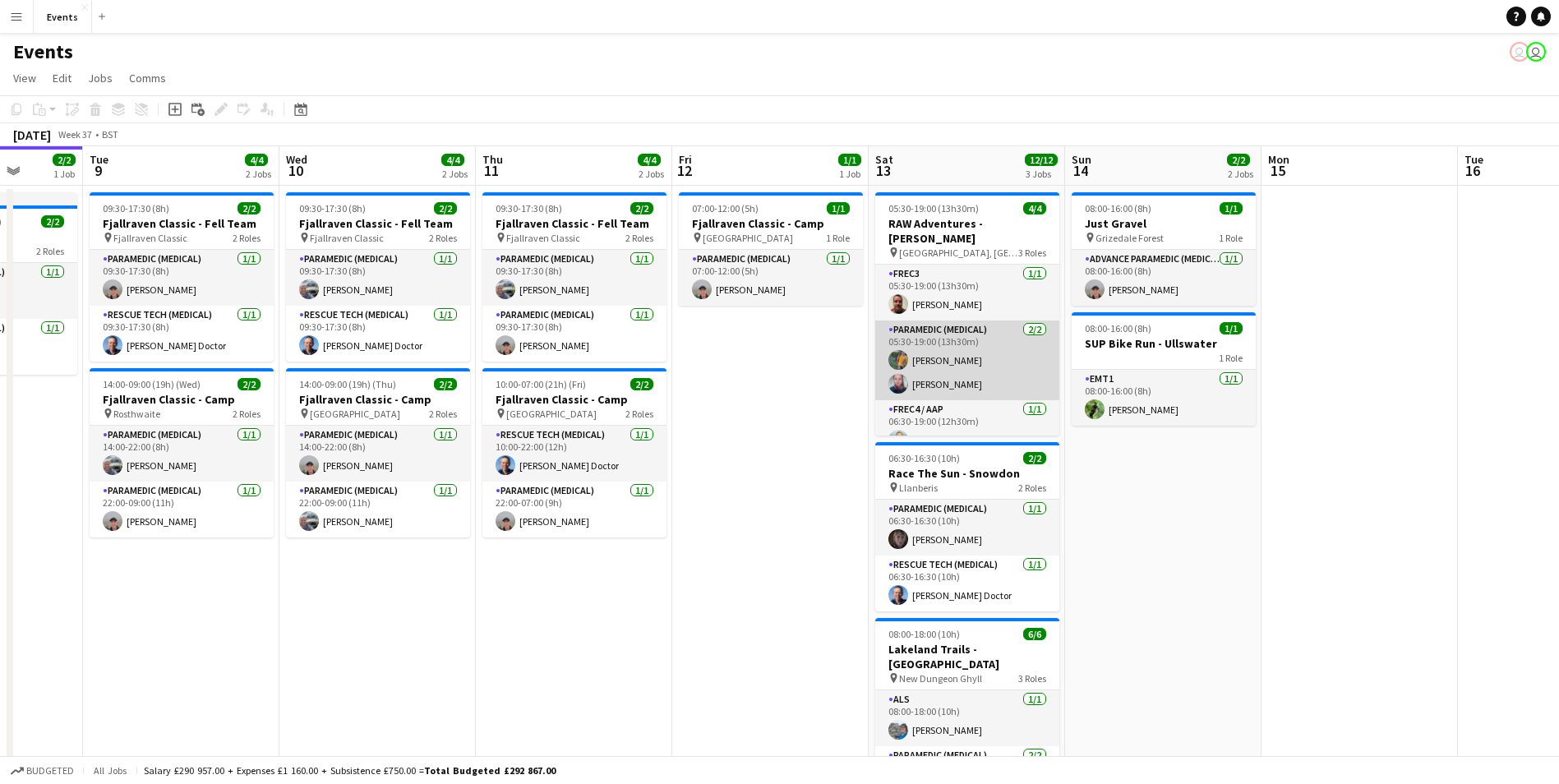
click at [949, 367] on app-card-role "Paramedic (Medical) [DATE] 05:30-19:00 (13h30m) [PERSON_NAME] [PERSON_NAME]" at bounding box center [967, 359] width 184 height 79
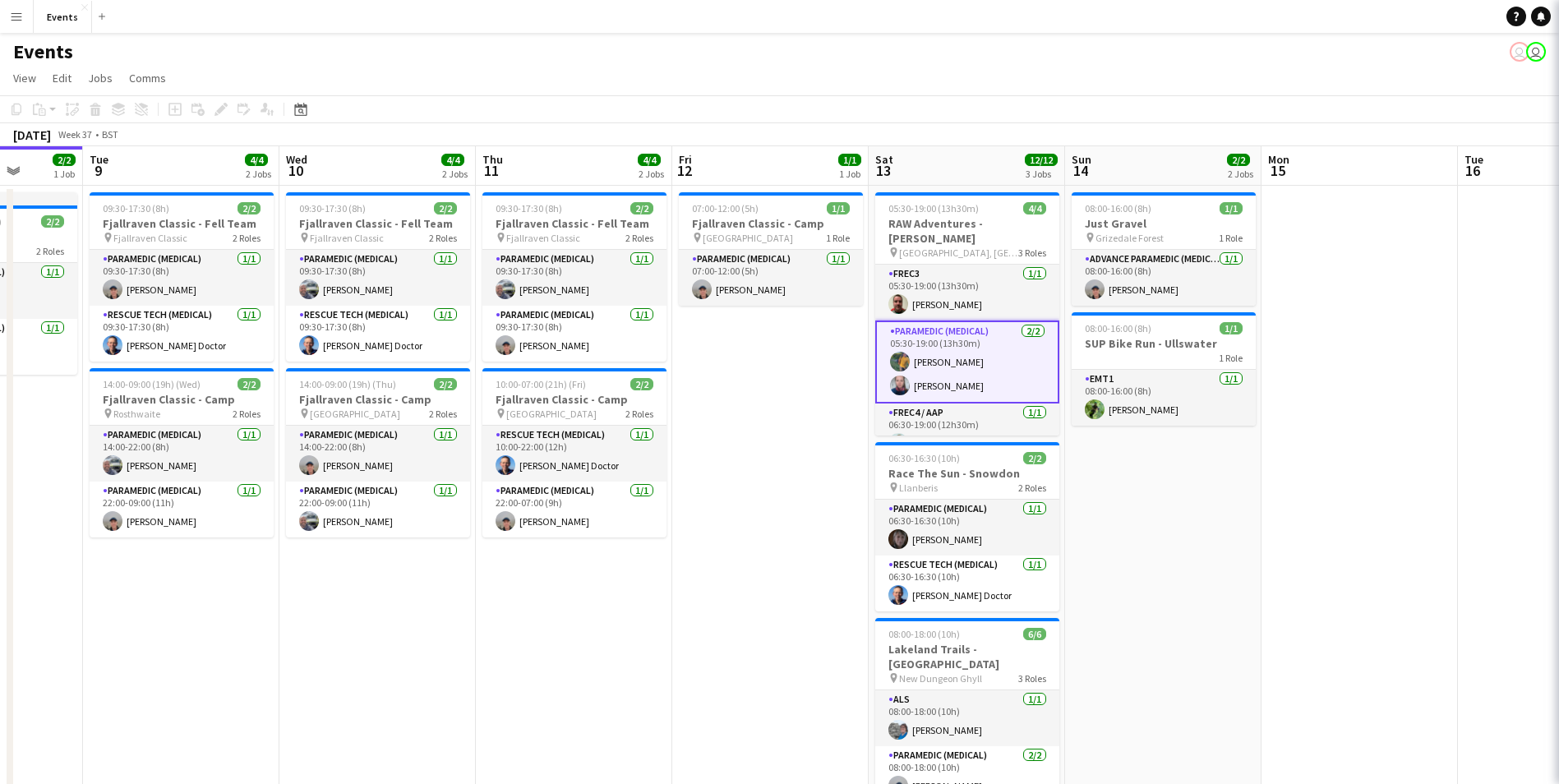
click at [949, 367] on app-card-role "Paramedic (Medical) [DATE] 05:30-19:00 (13h30m) [PERSON_NAME] [PERSON_NAME]" at bounding box center [967, 361] width 184 height 83
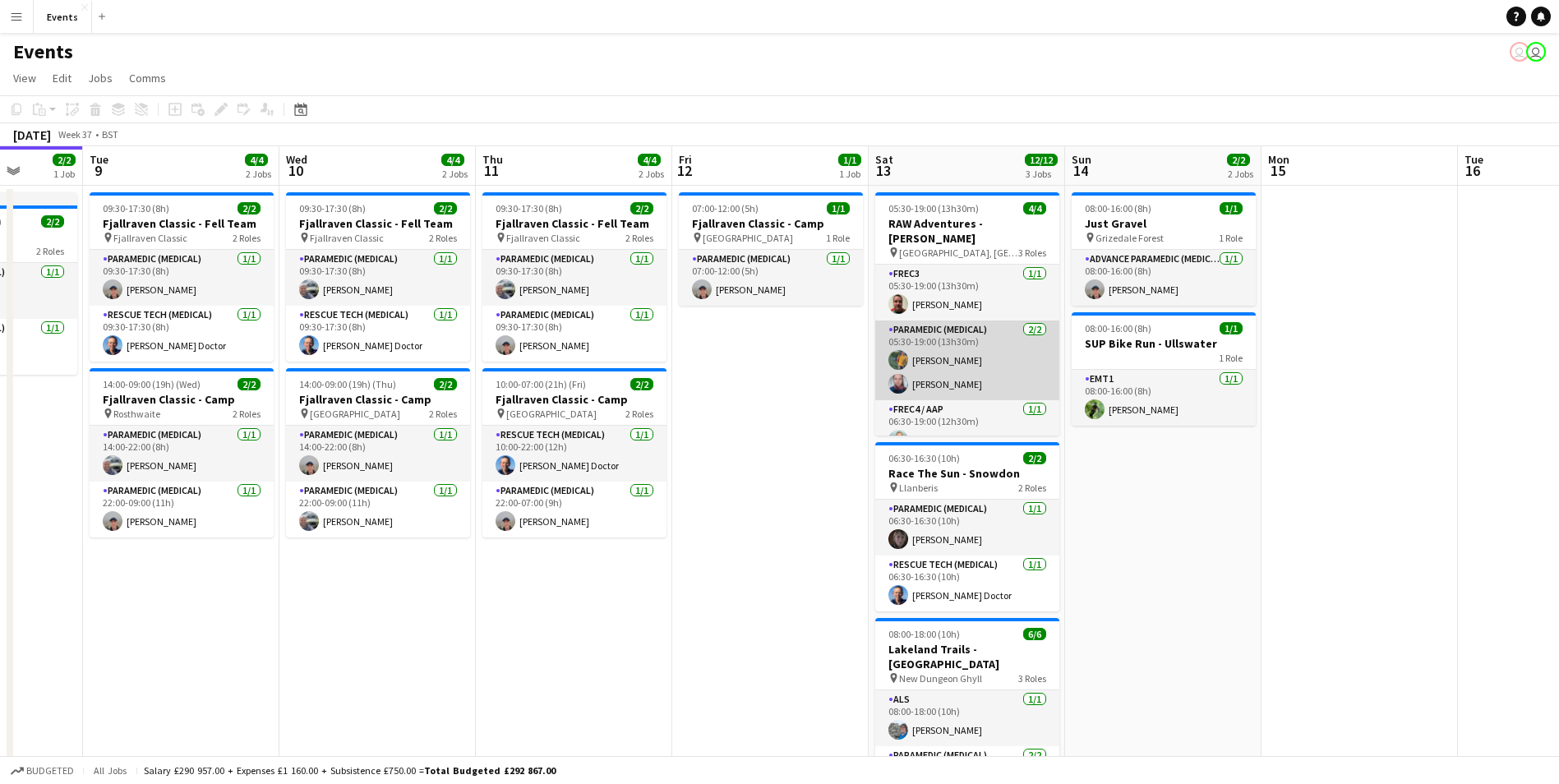
click at [970, 335] on app-card-role "Paramedic (Medical) [DATE] 05:30-19:00 (13h30m) [PERSON_NAME] [PERSON_NAME]" at bounding box center [967, 359] width 184 height 79
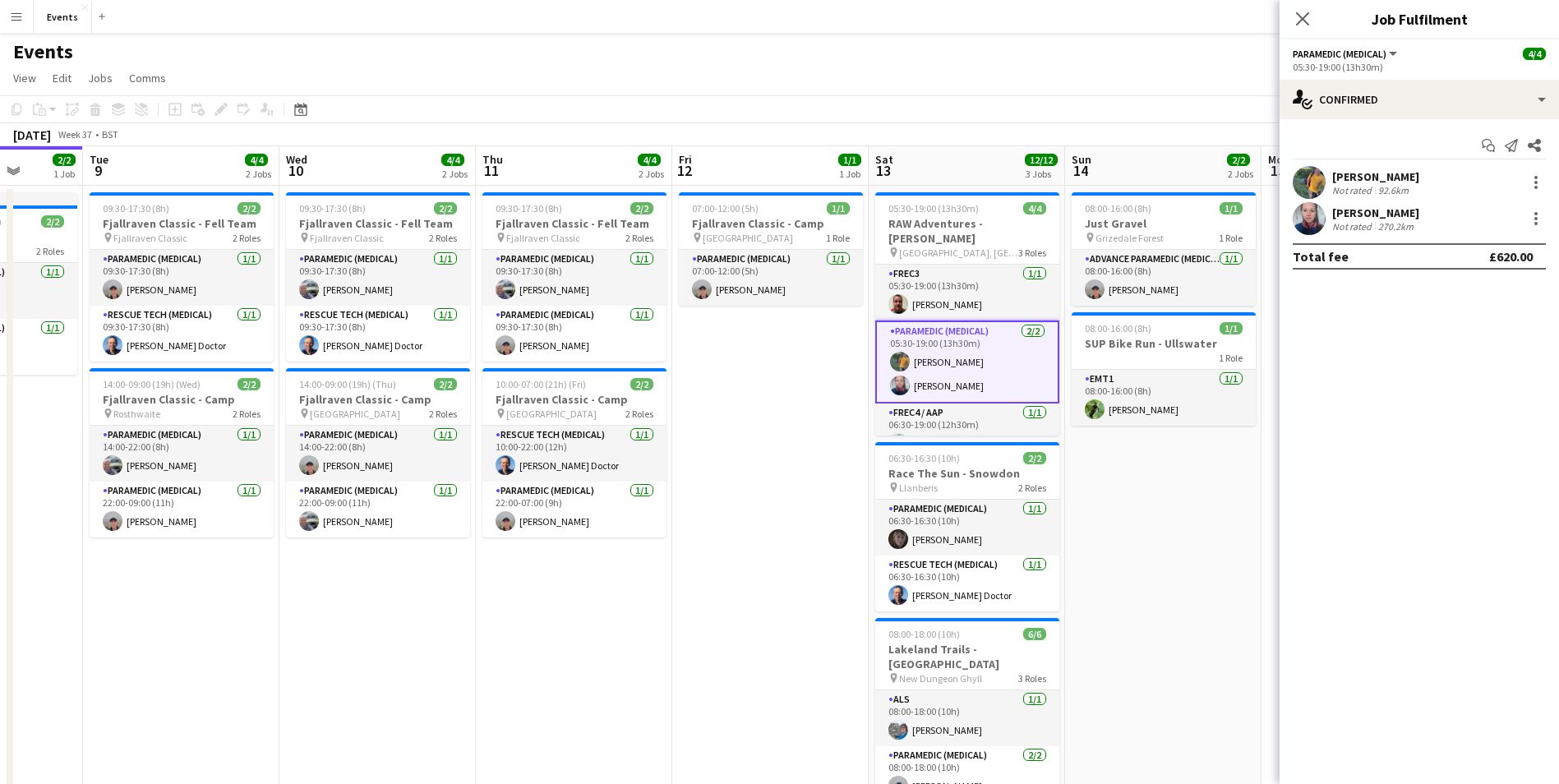
click at [954, 370] on app-card-role "Paramedic (Medical) [DATE] 05:30-19:00 (13h30m) [PERSON_NAME] [PERSON_NAME]" at bounding box center [967, 361] width 184 height 83
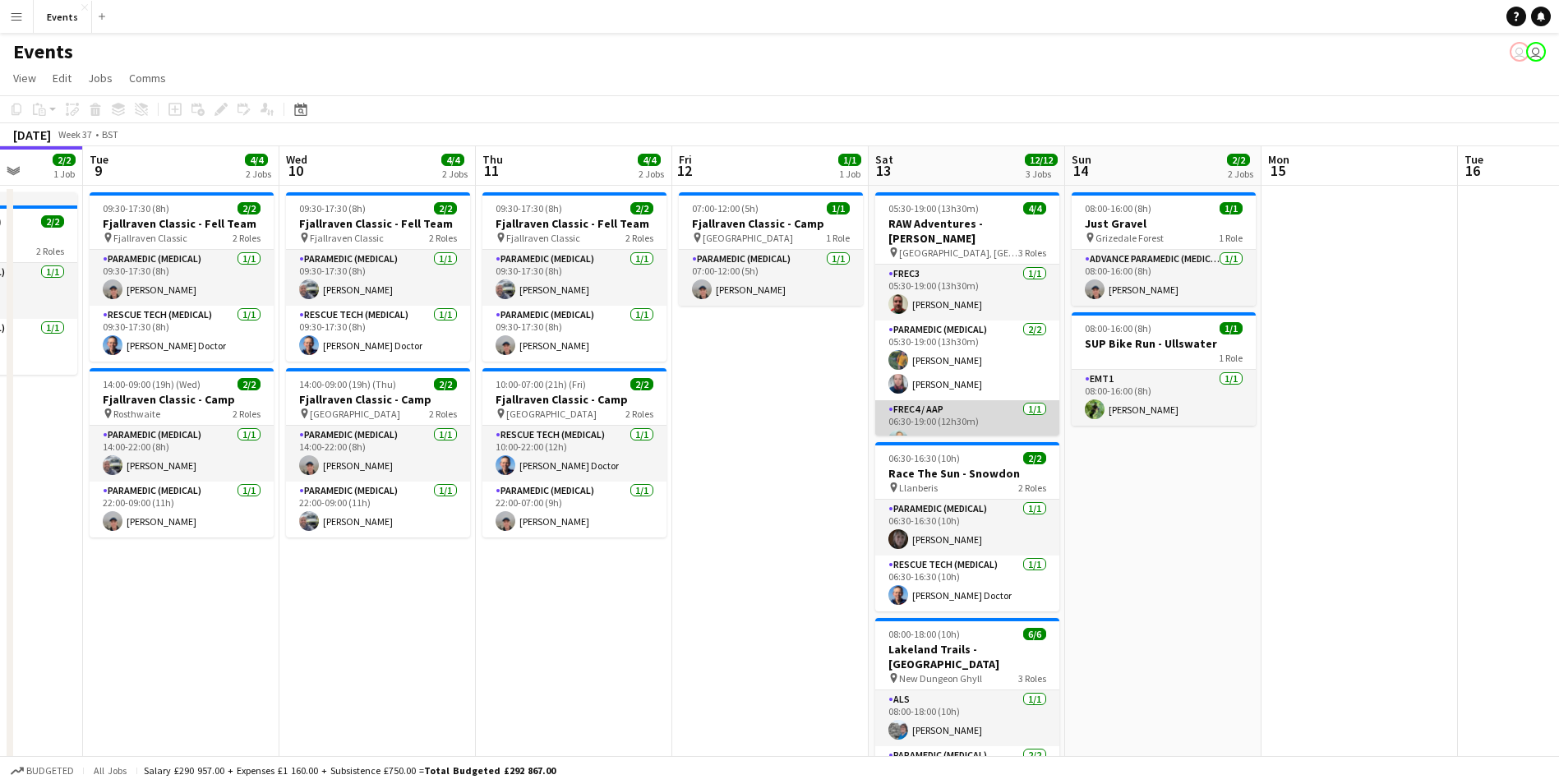
click at [953, 427] on app-card-role "FREC4 / AAP [DATE] 06:30-19:00 (12h30m) [PERSON_NAME]" at bounding box center [967, 427] width 184 height 55
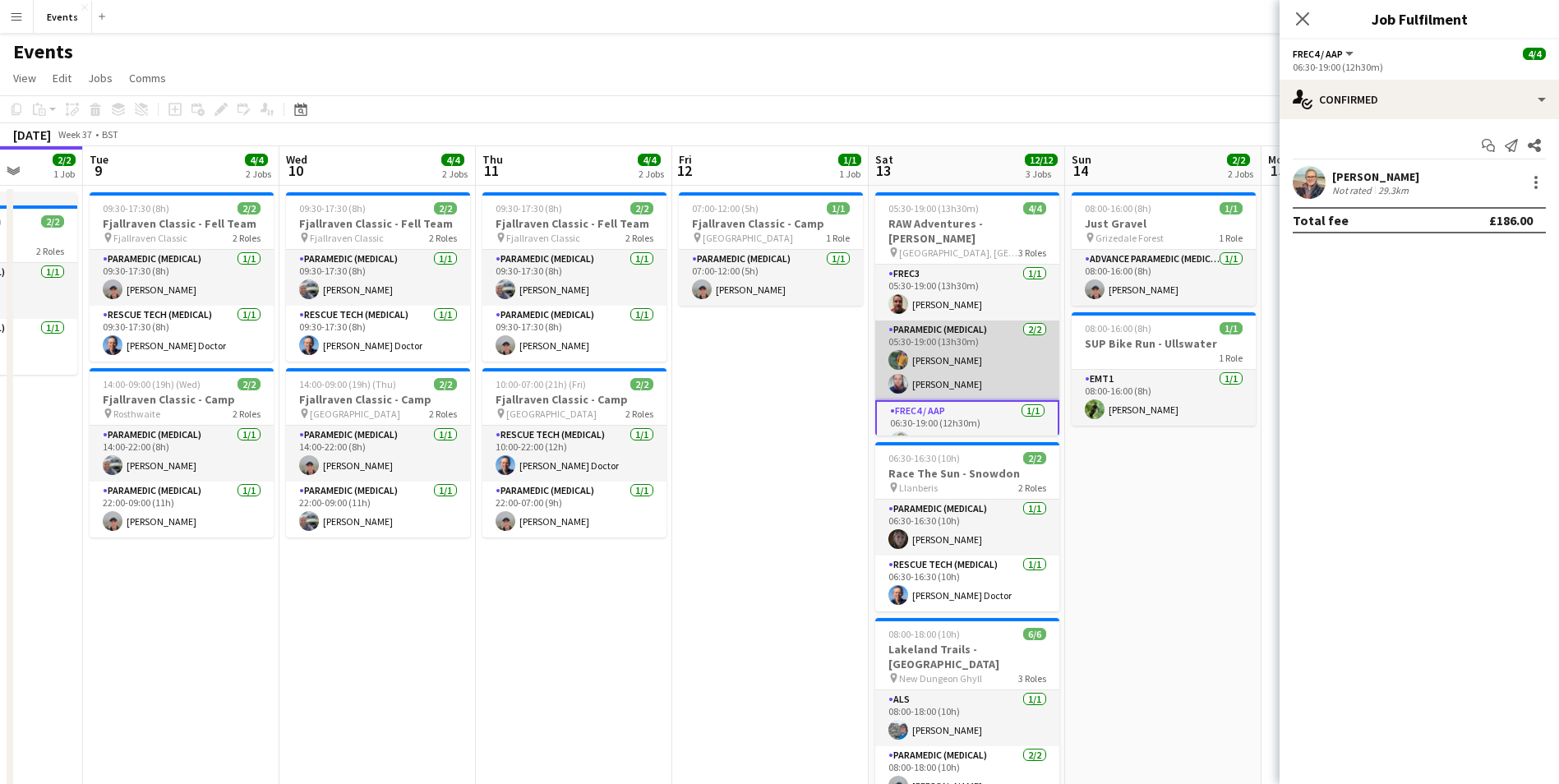
click at [955, 353] on app-card-role "Paramedic (Medical) [DATE] 05:30-19:00 (13h30m) [PERSON_NAME] [PERSON_NAME]" at bounding box center [967, 359] width 184 height 79
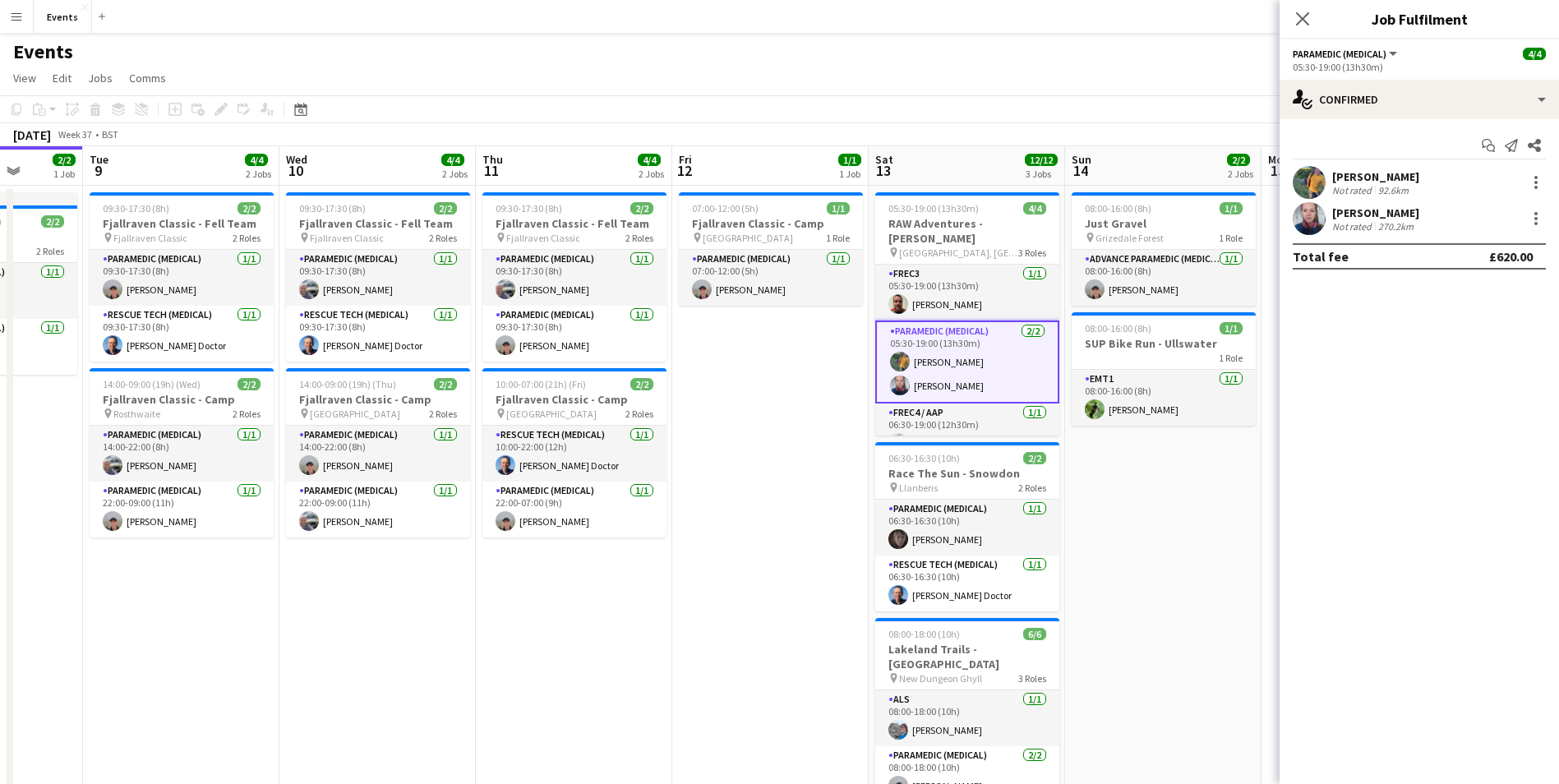
click at [953, 370] on app-card-role "Paramedic (Medical) [DATE] 05:30-19:00 (13h30m) [PERSON_NAME] [PERSON_NAME]" at bounding box center [967, 361] width 184 height 83
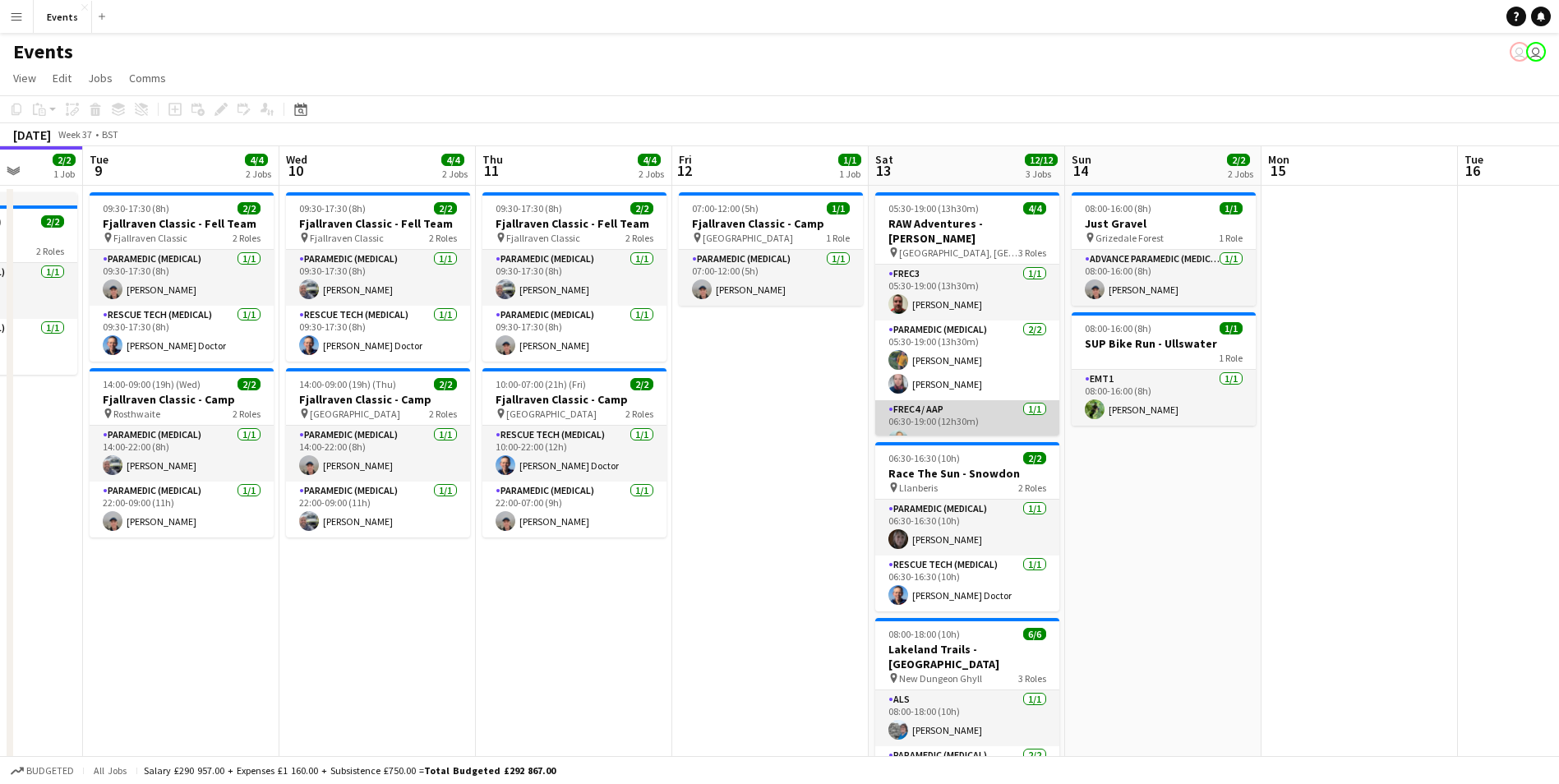
click at [943, 434] on app-card-role "FREC4 / AAP [DATE] 06:30-19:00 (12h30m) [PERSON_NAME]" at bounding box center [967, 427] width 184 height 55
